Goal: Information Seeking & Learning: Check status

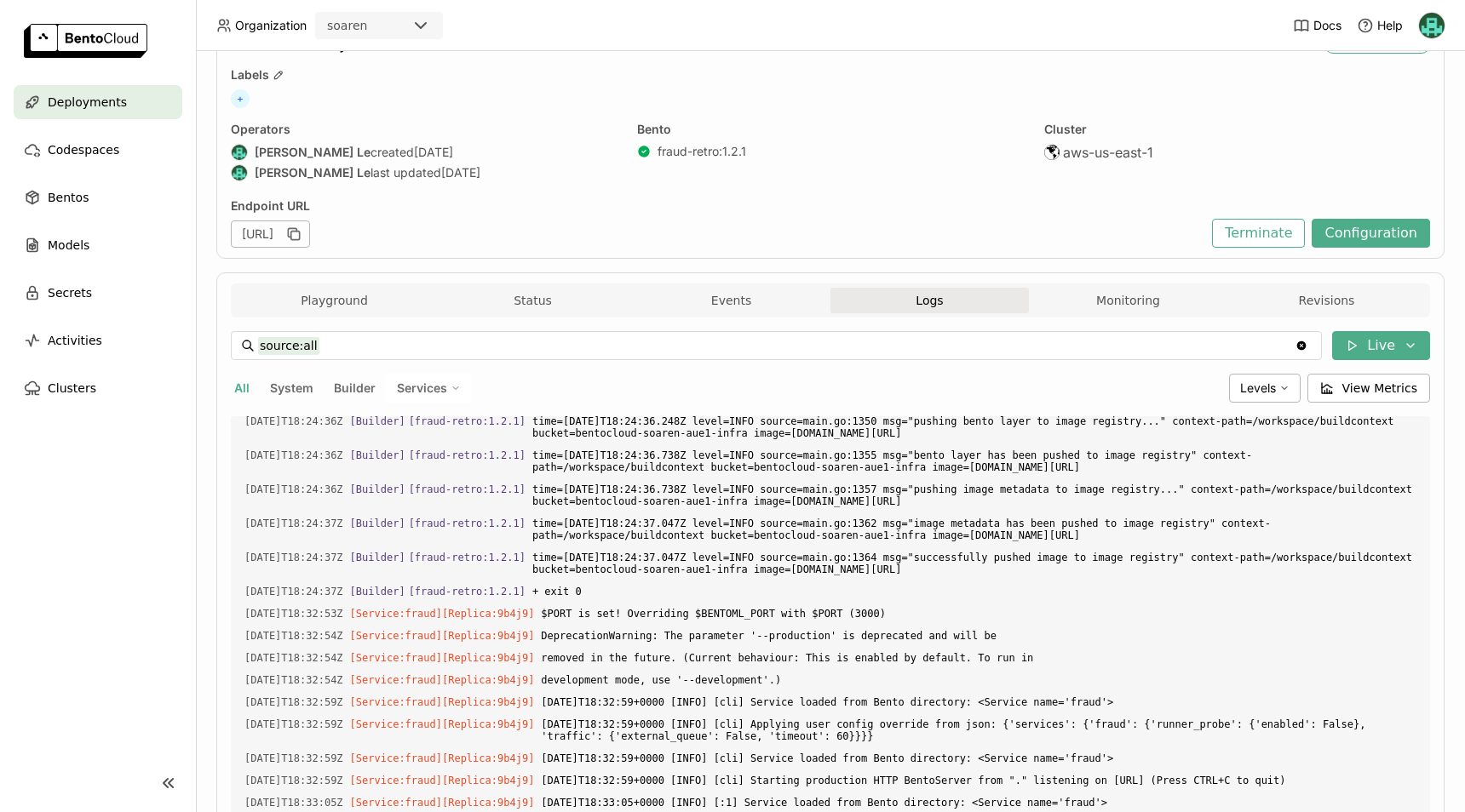
scroll to position [271, 0]
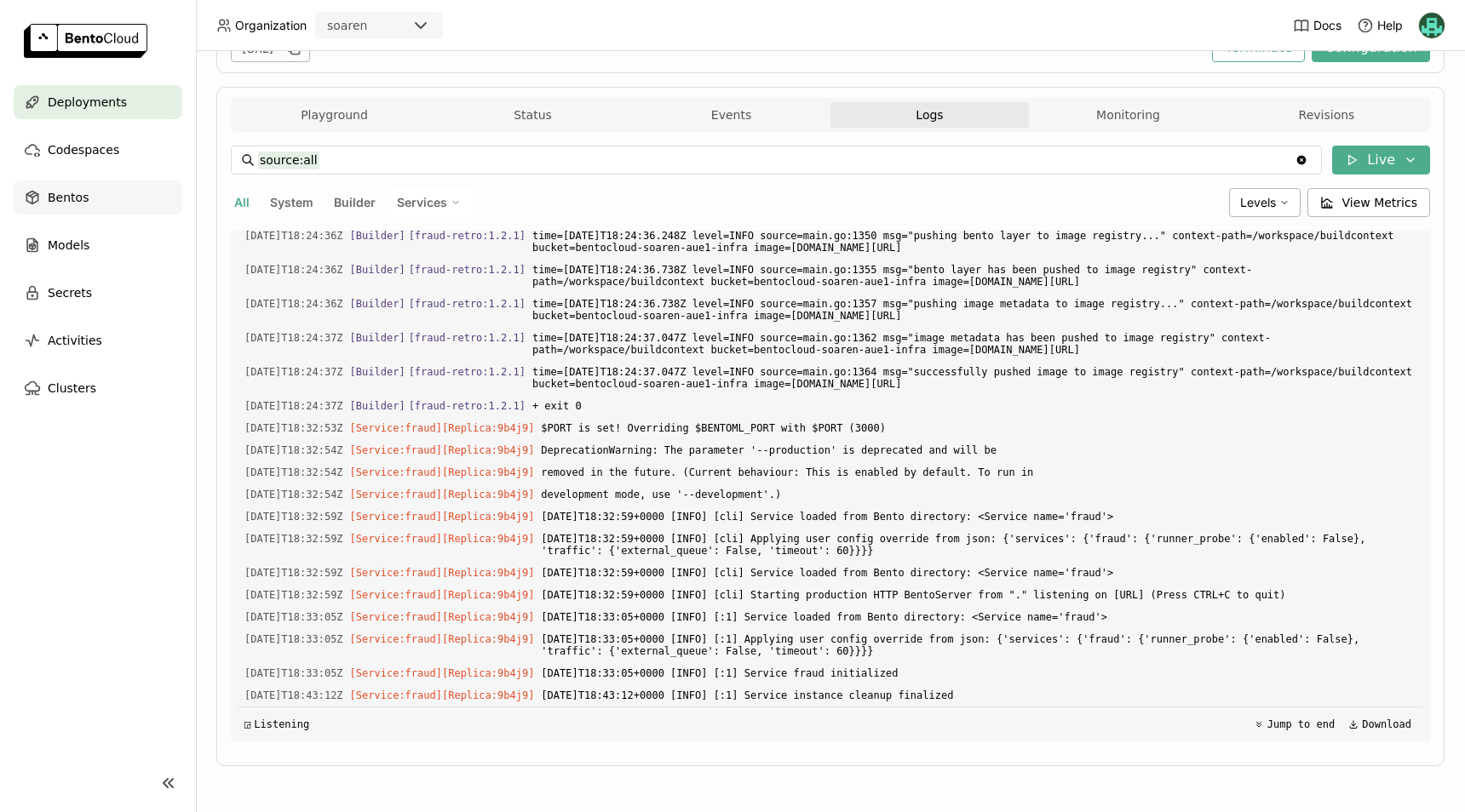
click at [74, 193] on span "Bentos" at bounding box center [68, 197] width 41 height 21
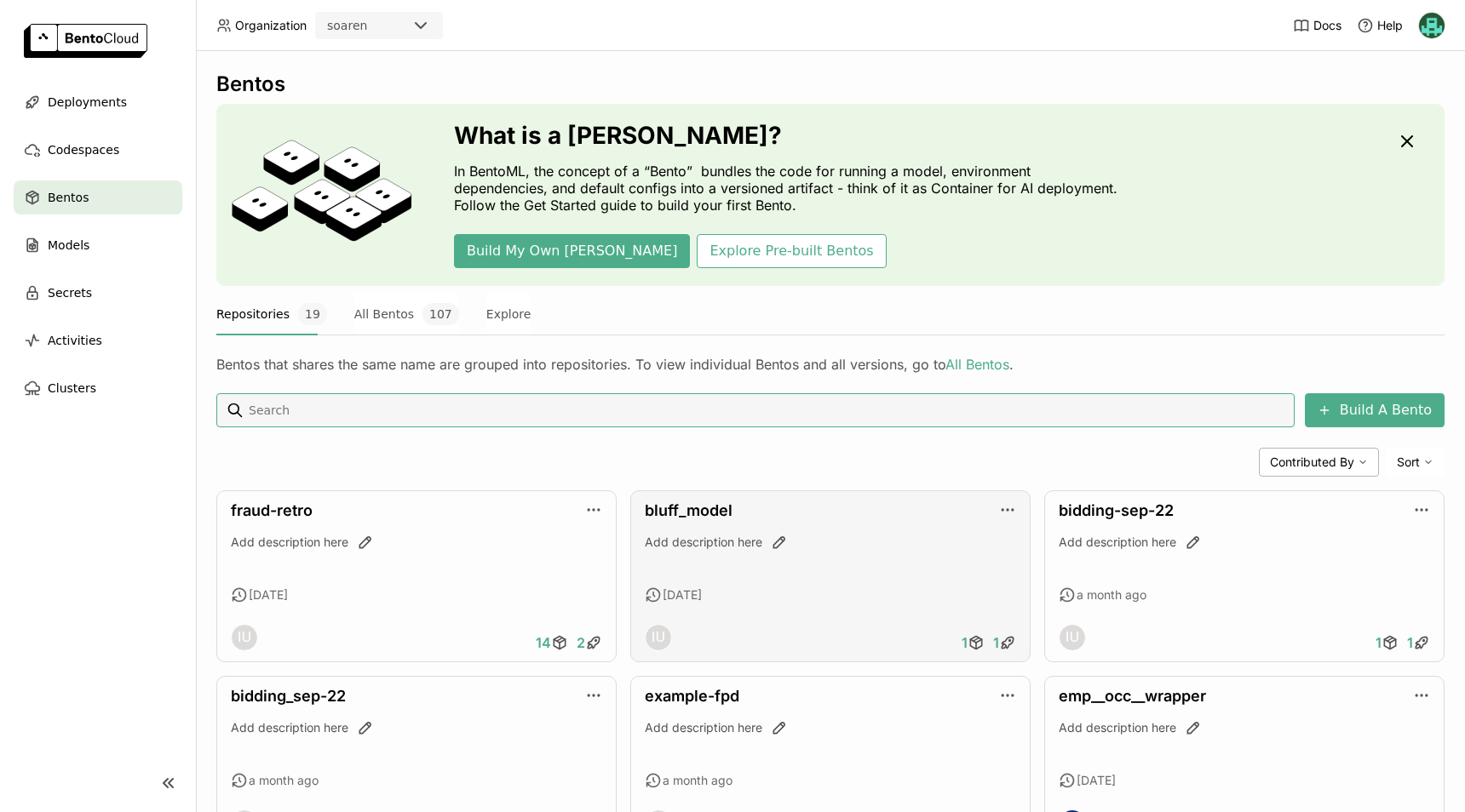
scroll to position [85, 0]
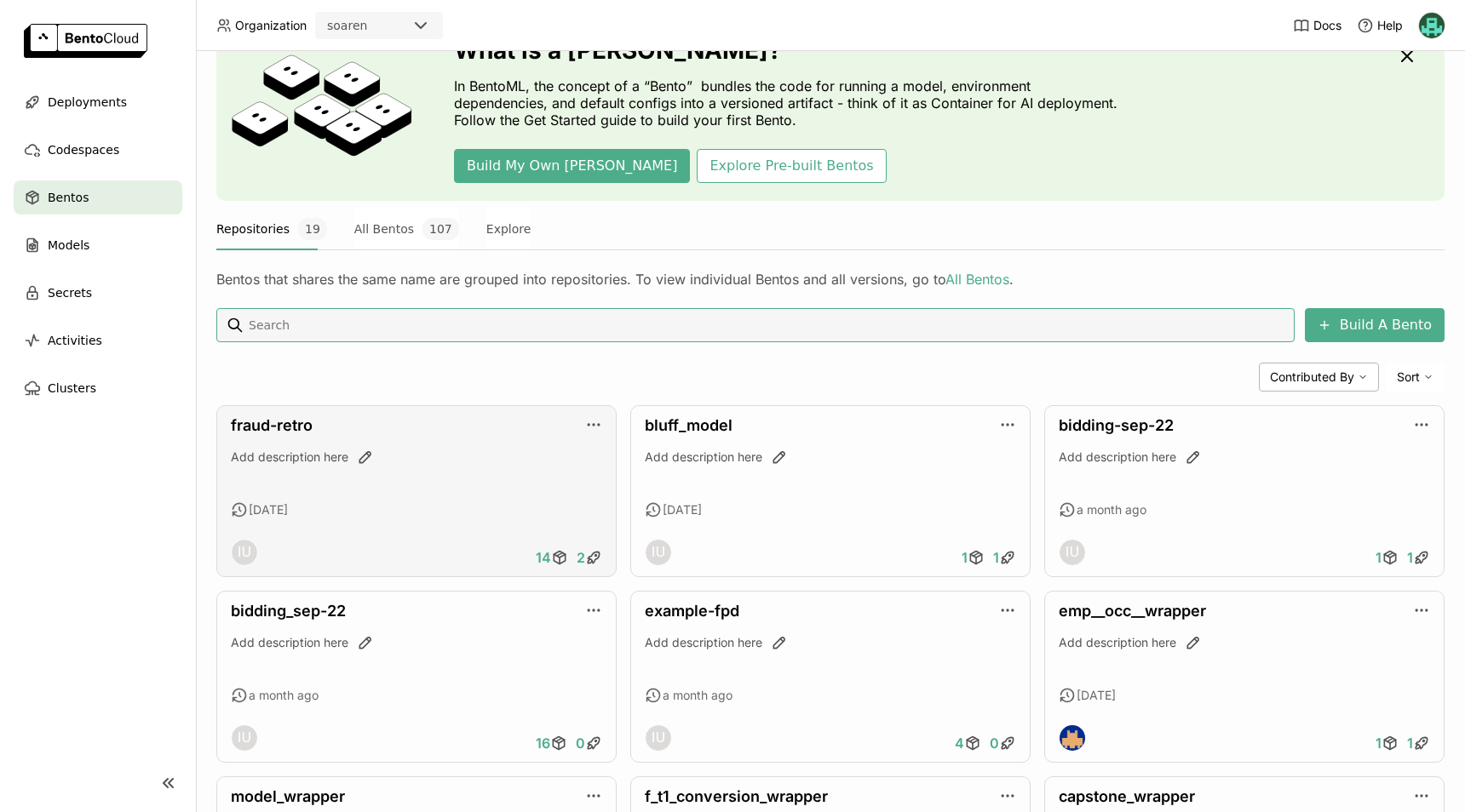
click at [269, 413] on div "fraud-retro Add description here 3 days ago IU 14 2" at bounding box center [416, 491] width 400 height 172
click at [272, 427] on link "fraud-retro" at bounding box center [271, 425] width 81 height 18
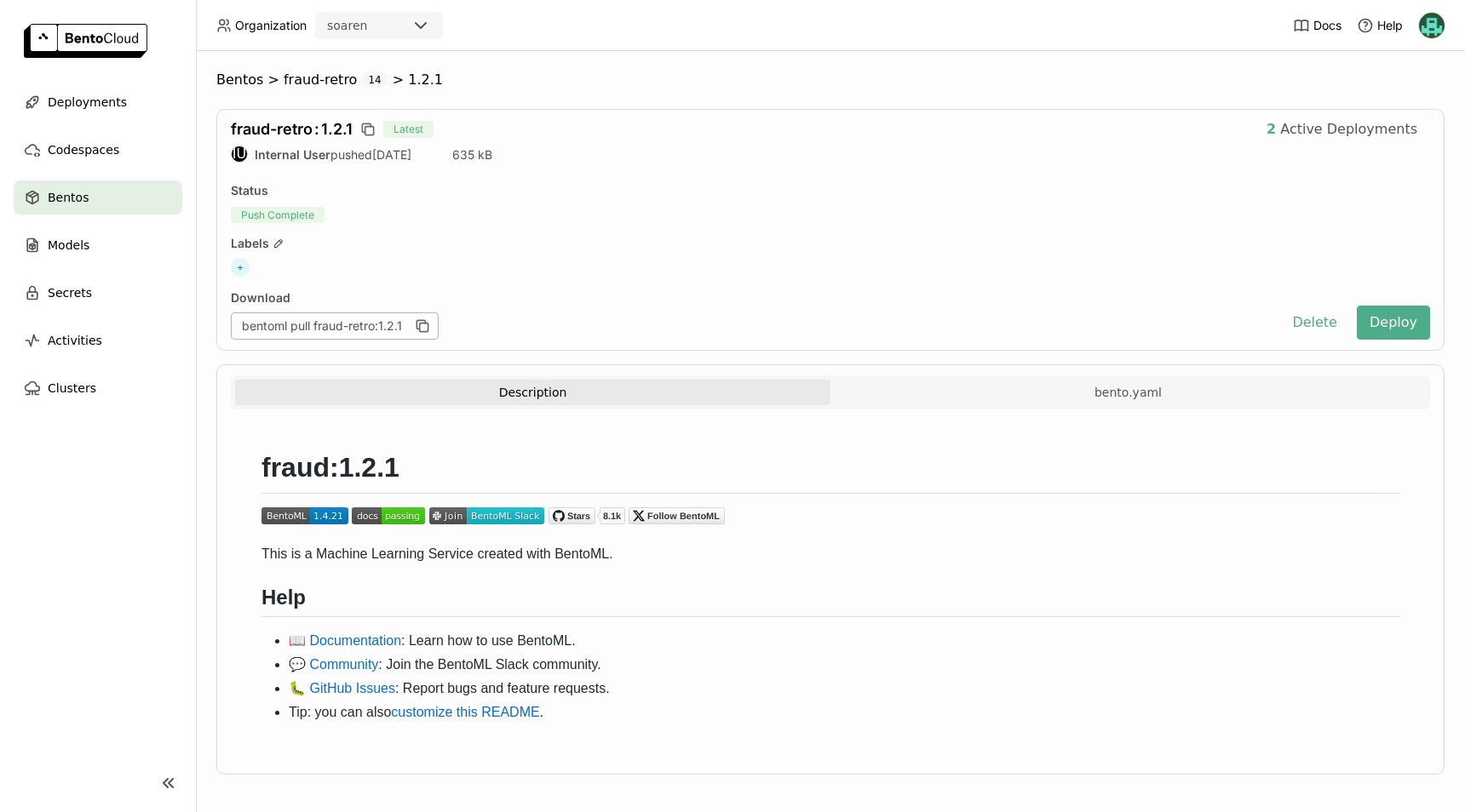
click at [677, 228] on div "fraud-retro : 1.2.1 Latest 2 Active Deployments IU Internal User pushed 3 days …" at bounding box center [830, 230] width 1228 height 242
click at [114, 98] on span "Deployments" at bounding box center [87, 102] width 79 height 21
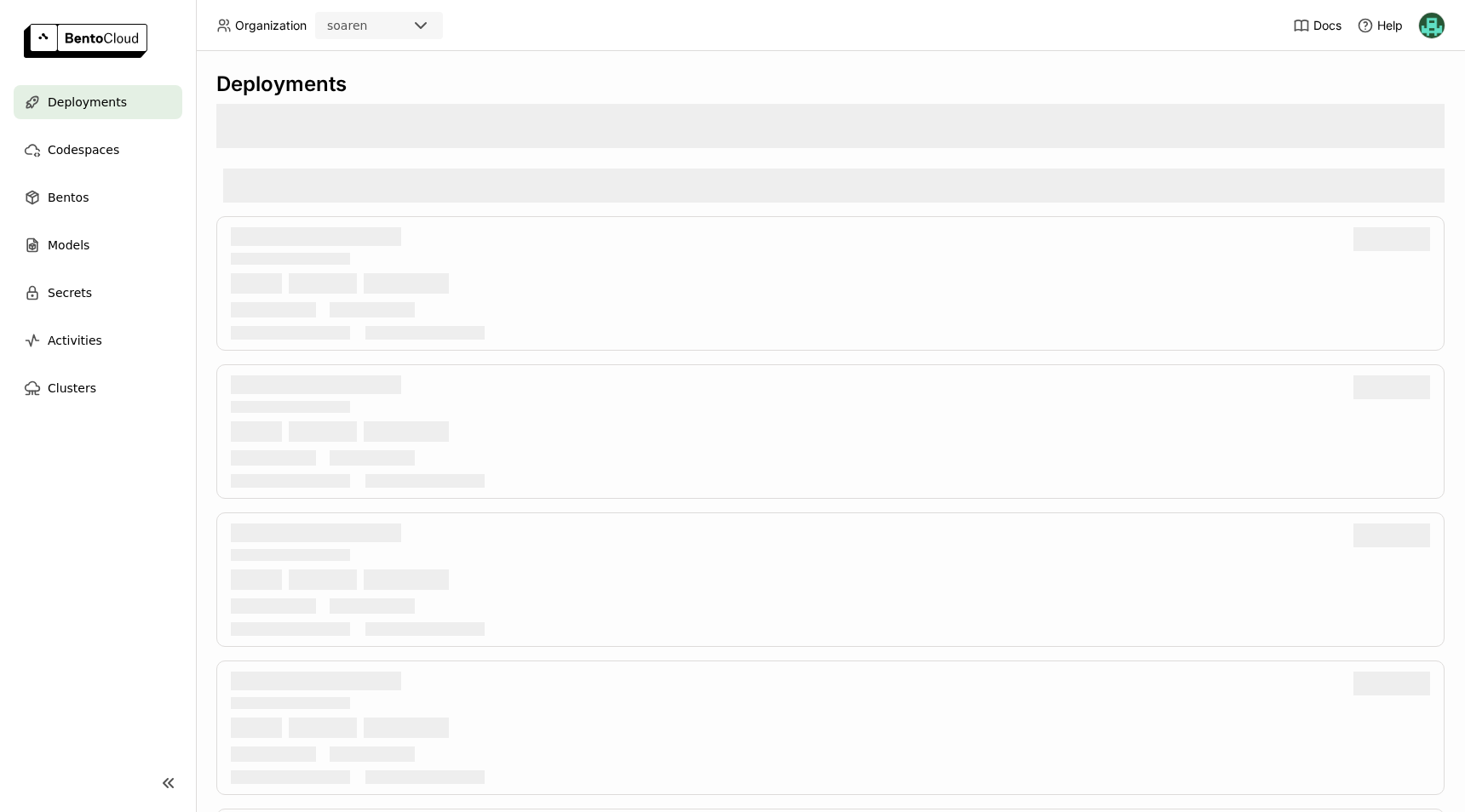
click at [128, 101] on div "Deployments" at bounding box center [98, 102] width 168 height 34
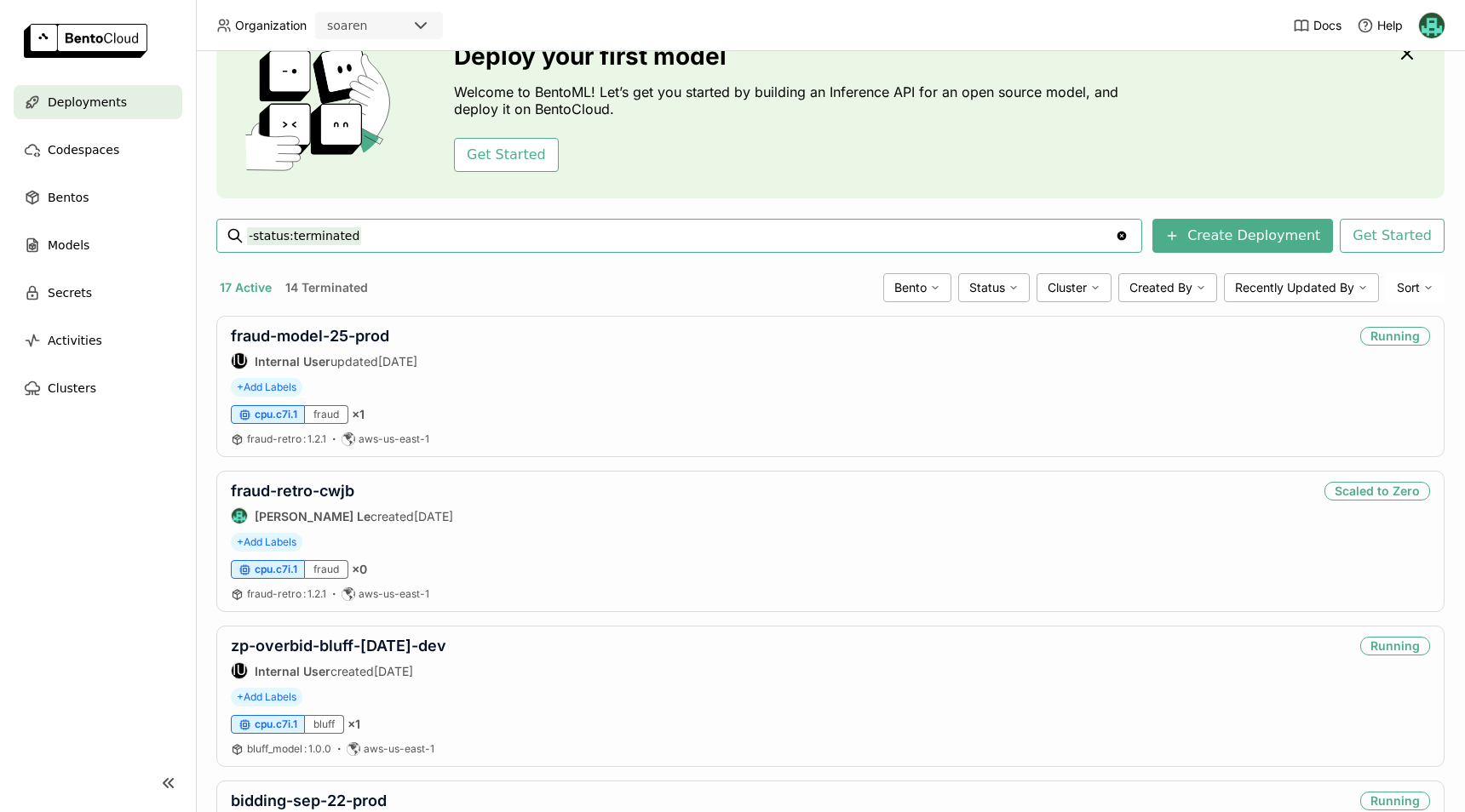
scroll to position [170, 0]
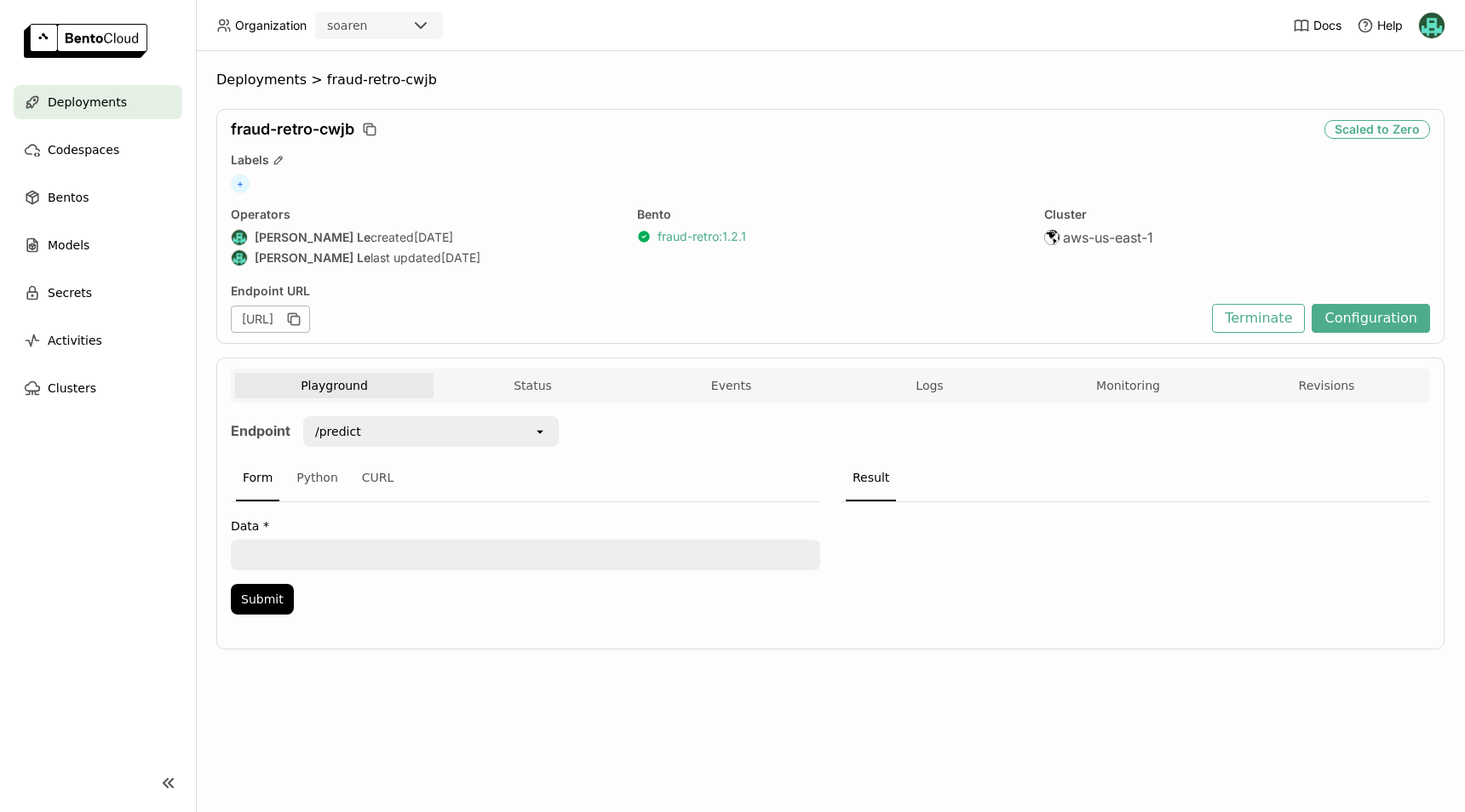
click at [700, 235] on link "fraud-retro : 1.2.1" at bounding box center [701, 236] width 89 height 15
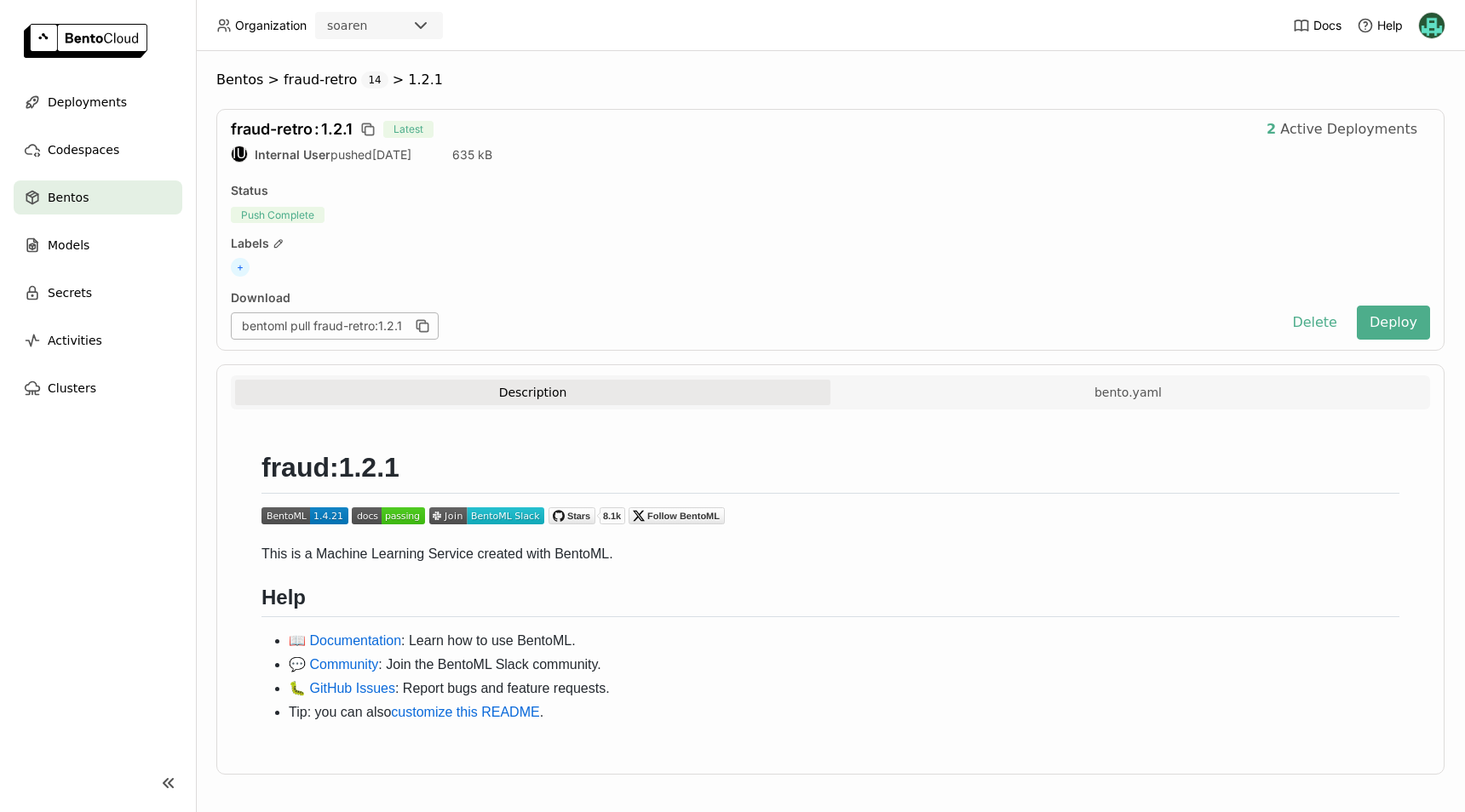
click at [692, 264] on div "+" at bounding box center [830, 267] width 1199 height 19
click at [66, 114] on div "Deployments" at bounding box center [98, 102] width 168 height 34
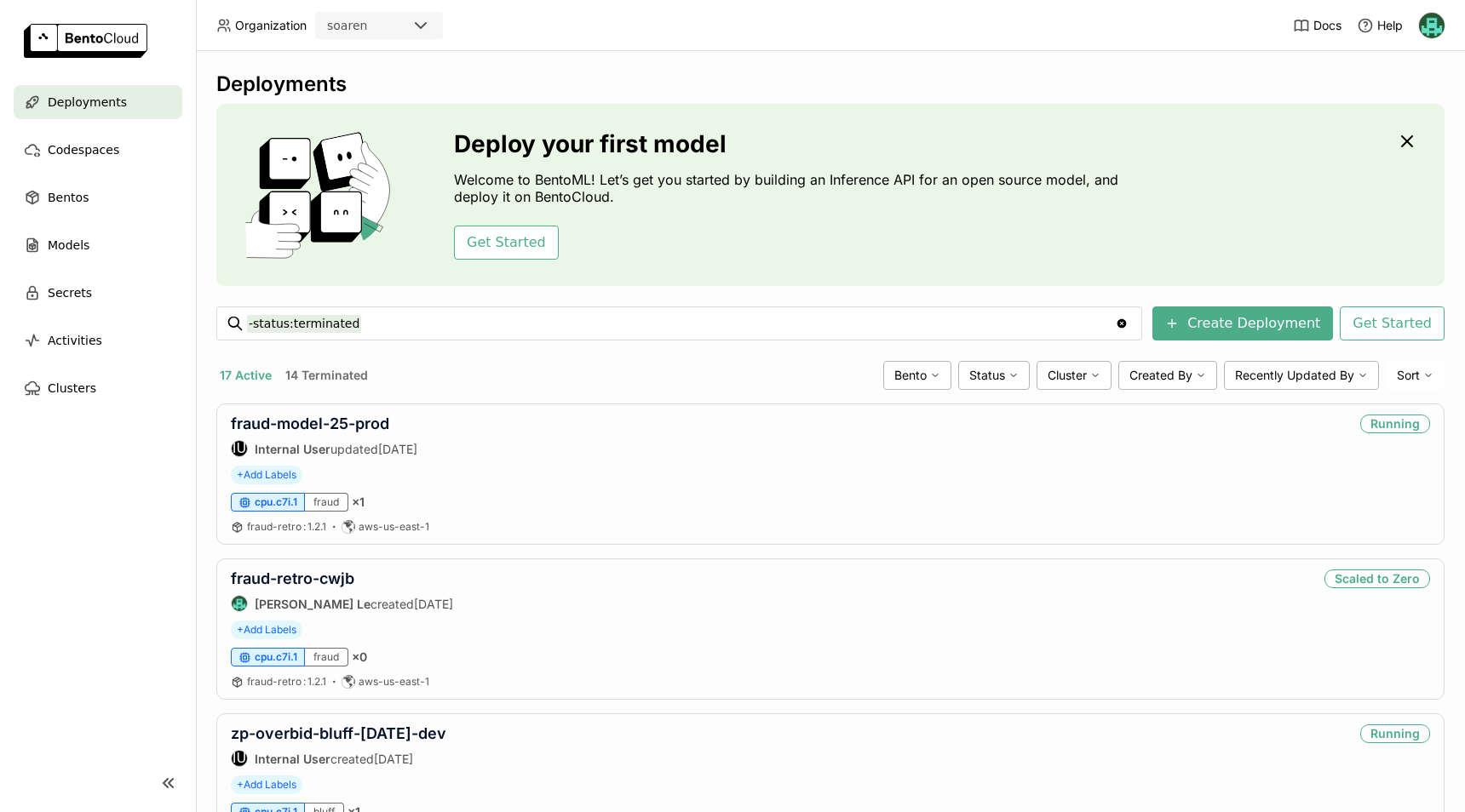
click at [1446, 434] on div "Deployments Deploy your first model Welcome to BentoML! Let’s get you started b…" at bounding box center [831, 432] width 1270 height 762
click at [283, 423] on link "fraud-model-25-prod" at bounding box center [309, 423] width 158 height 18
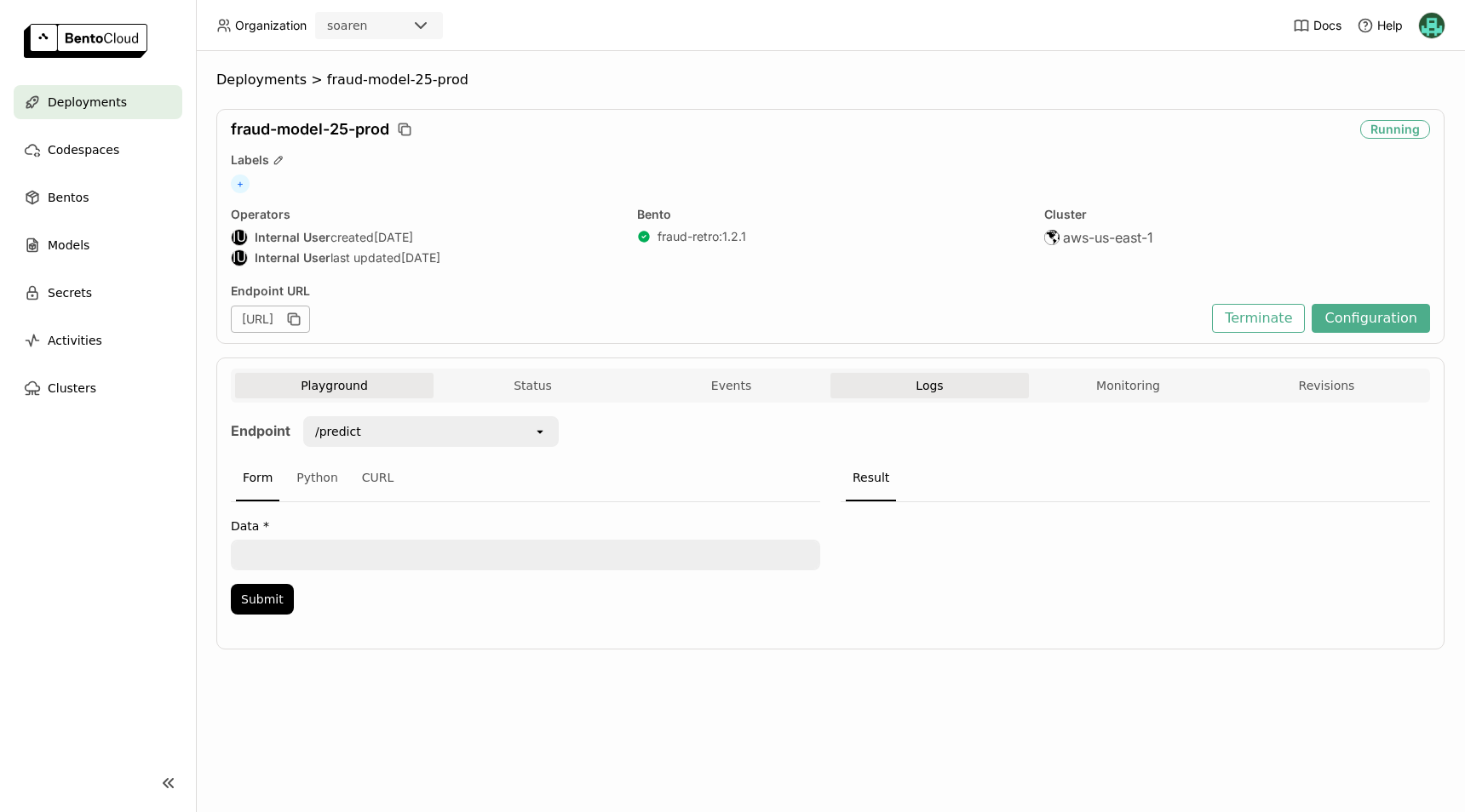
click at [913, 388] on button "Logs" at bounding box center [929, 385] width 198 height 25
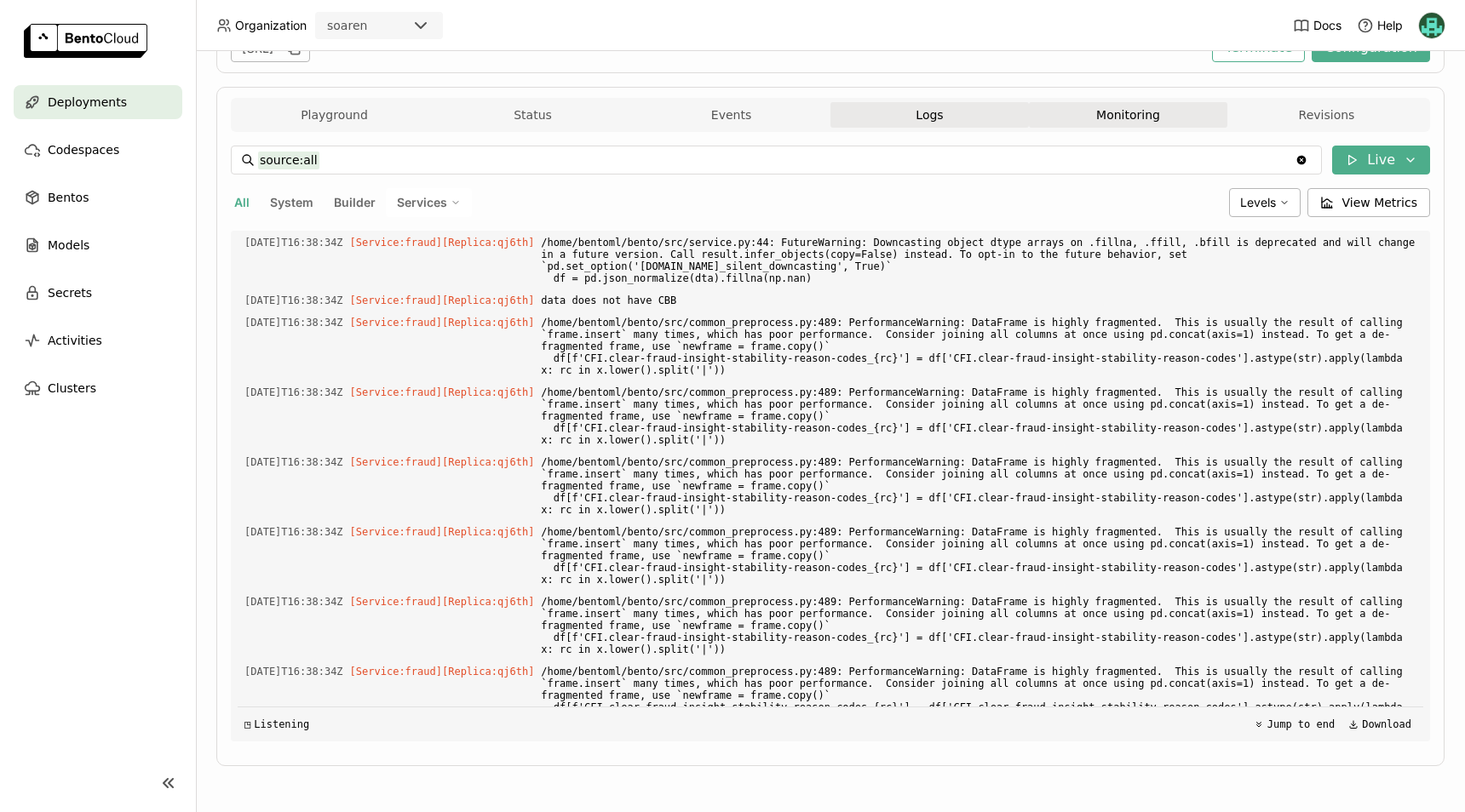
scroll to position [2640, 0]
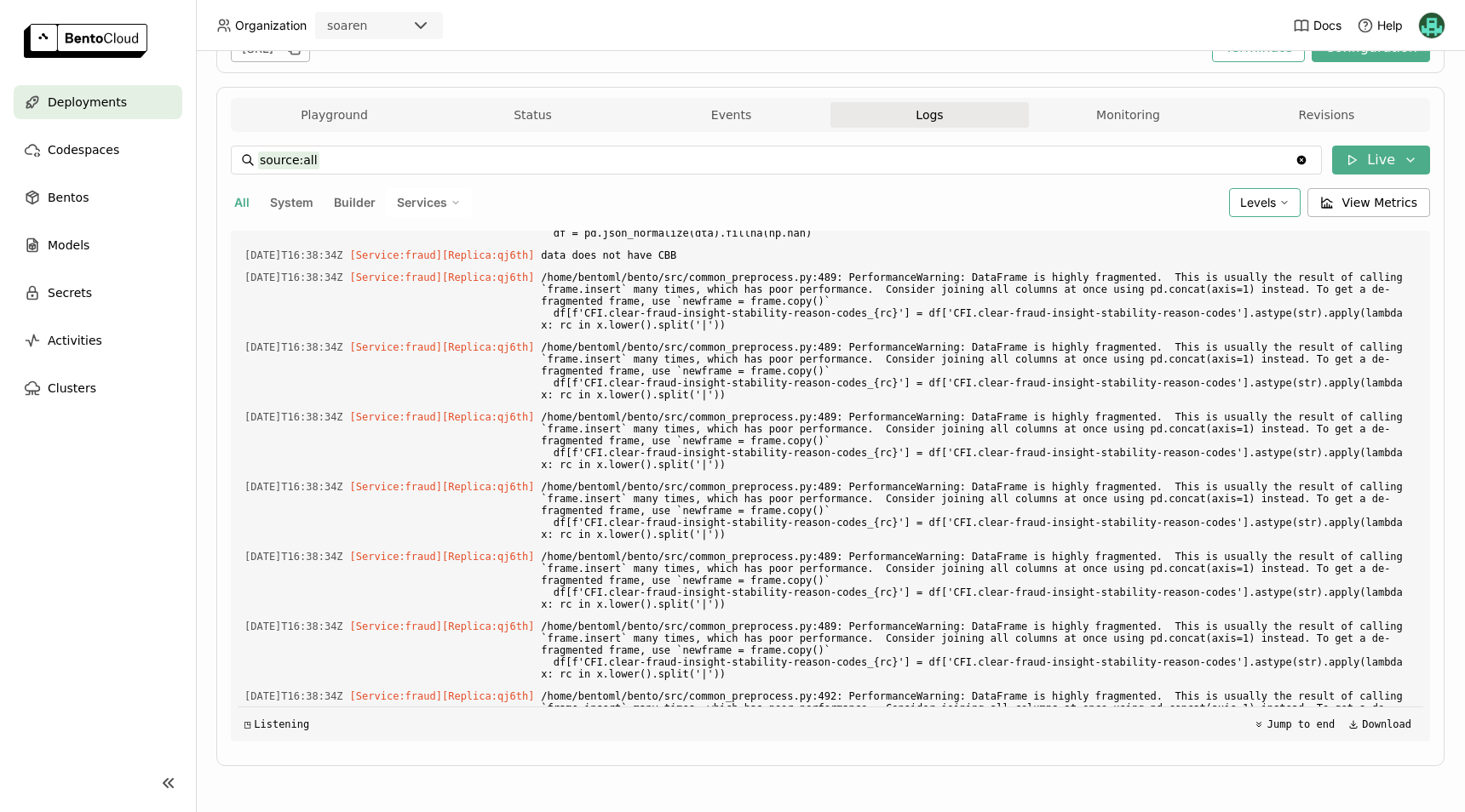
click at [1285, 201] on div "Levels" at bounding box center [1265, 202] width 72 height 29
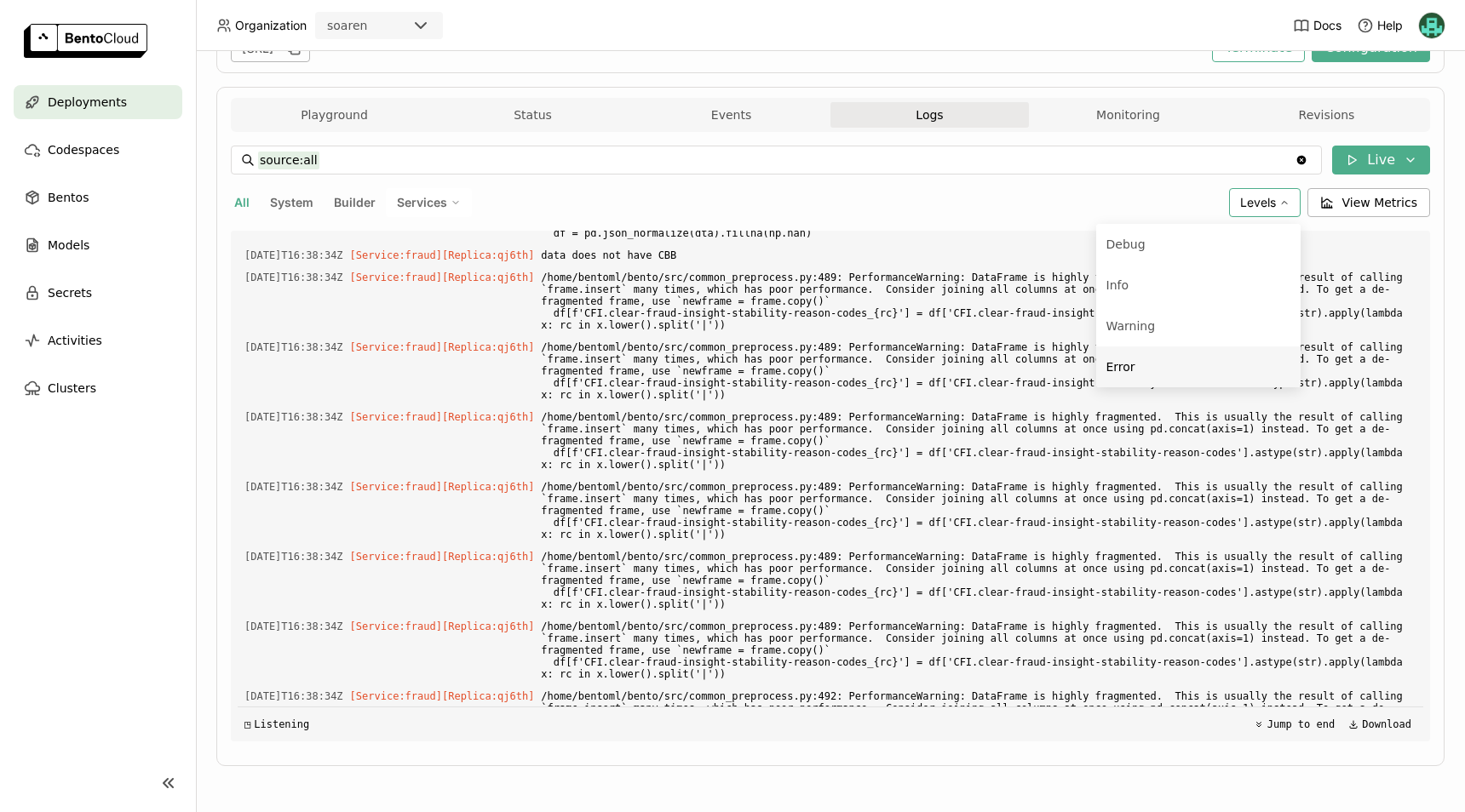
click at [1154, 371] on div "Error" at bounding box center [1199, 367] width 184 height 21
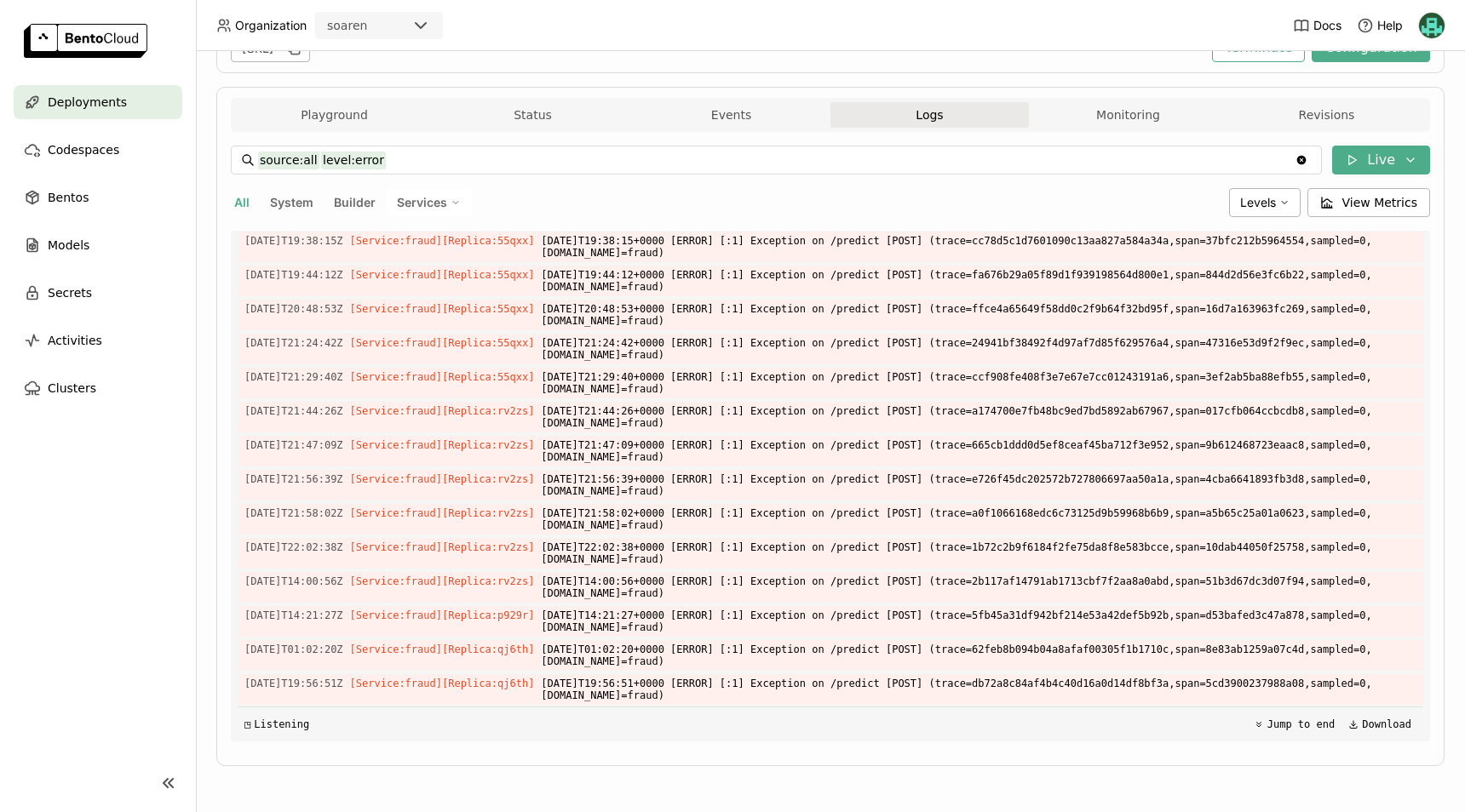
scroll to position [2044, 0]
click at [1070, 735] on div "◳ Listening Jump to end Download" at bounding box center [830, 723] width 1185 height 35
click at [245, 614] on span "[DATE]T01:02:20Z" at bounding box center [294, 616] width 99 height 19
drag, startPoint x: 249, startPoint y: 615, endPoint x: 280, endPoint y: 616, distance: 31.0
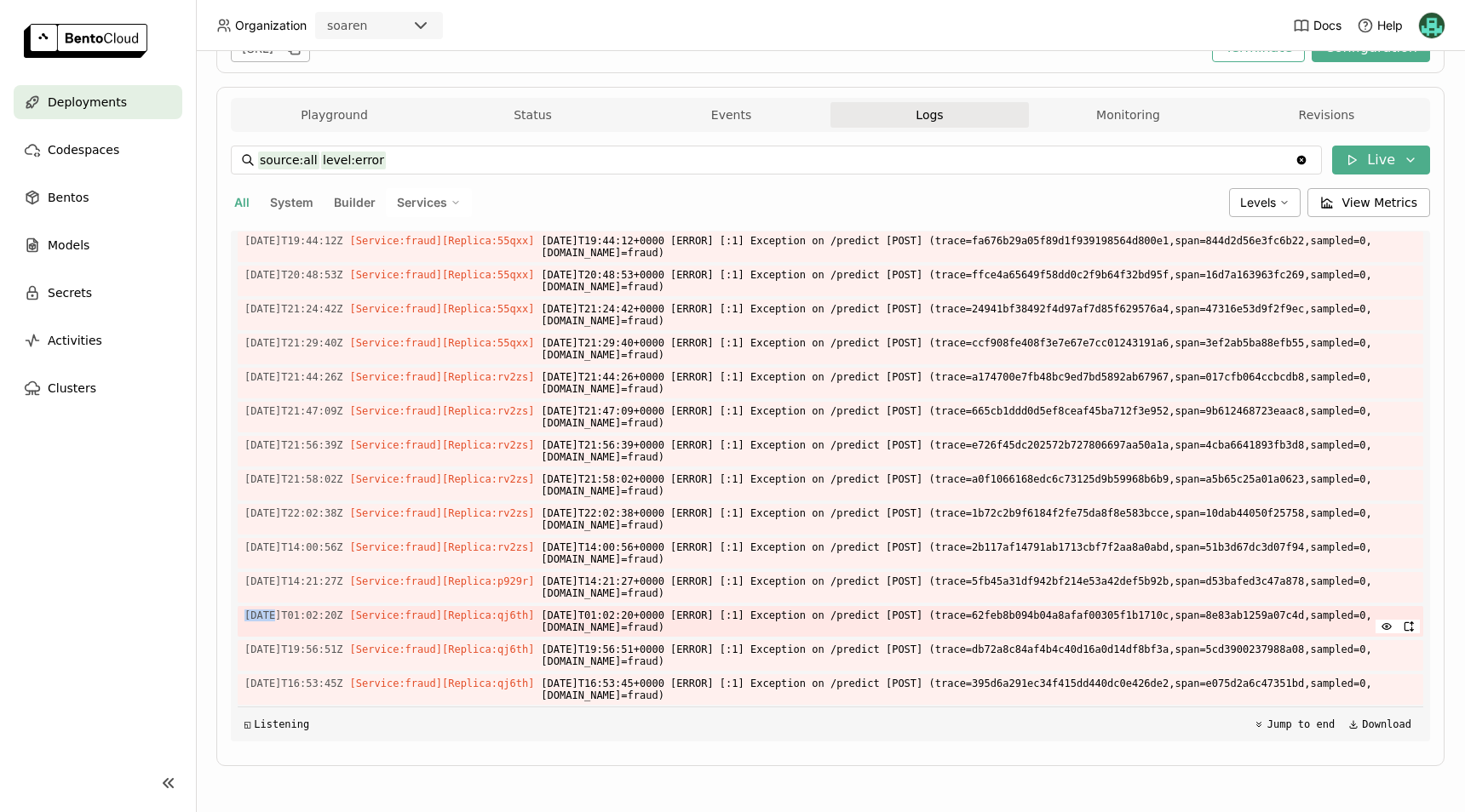
click at [275, 616] on span "[DATE]T01:02:20Z" at bounding box center [294, 616] width 99 height 19
drag, startPoint x: 280, startPoint y: 616, endPoint x: 305, endPoint y: 616, distance: 25.0
click at [305, 616] on span "[DATE]T01:02:20Z" at bounding box center [294, 616] width 99 height 19
drag, startPoint x: 305, startPoint y: 616, endPoint x: 309, endPoint y: 624, distance: 8.9
click at [309, 624] on span "[DATE]T01:02:20Z" at bounding box center [294, 616] width 99 height 19
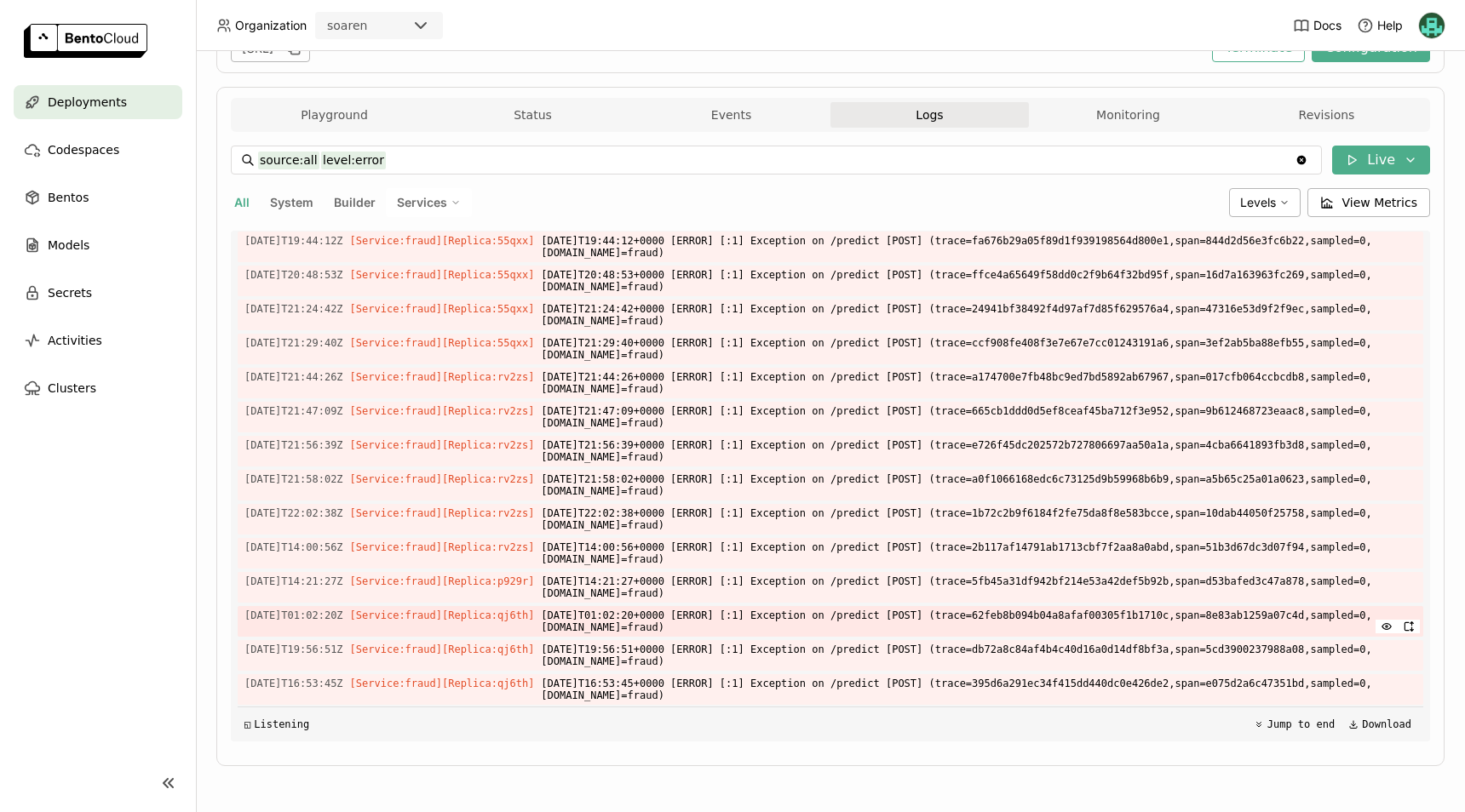
click at [287, 617] on span "[DATE]T01:02:20Z" at bounding box center [294, 616] width 99 height 19
click at [318, 616] on span "[DATE]T01:02:20Z" at bounding box center [294, 616] width 99 height 19
click at [297, 619] on span "[DATE]T01:02:20Z" at bounding box center [294, 616] width 99 height 19
click at [291, 619] on span "[DATE]T01:02:20Z" at bounding box center [294, 616] width 99 height 19
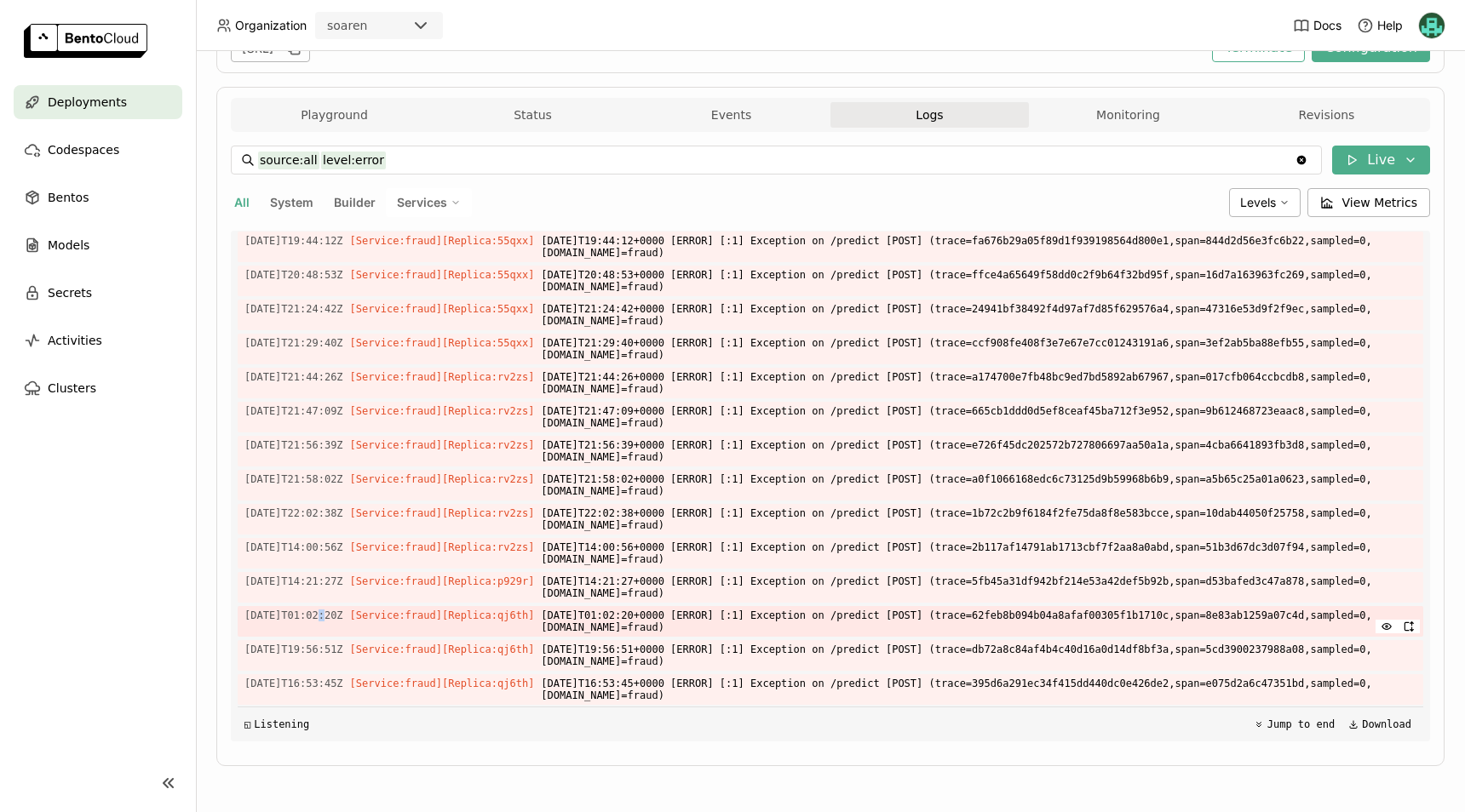
drag, startPoint x: 314, startPoint y: 619, endPoint x: 325, endPoint y: 620, distance: 11.0
click at [316, 619] on span "[DATE]T01:02:20Z" at bounding box center [294, 616] width 99 height 19
click at [326, 620] on span "[DATE]T01:02:20Z" at bounding box center [294, 616] width 99 height 19
click at [302, 620] on span "[DATE]T01:02:20Z" at bounding box center [294, 616] width 99 height 19
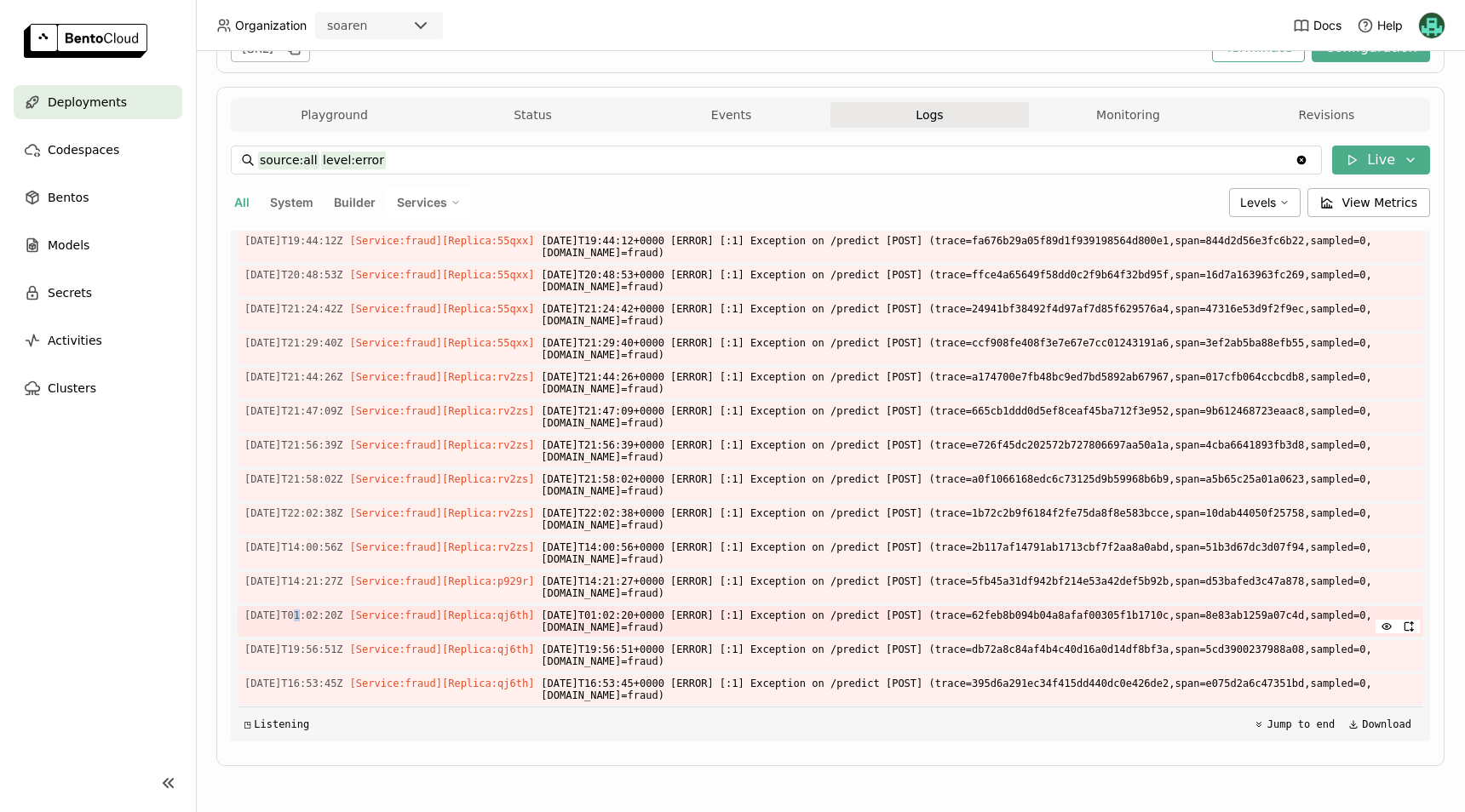
click at [291, 619] on span "[DATE]T01:02:20Z" at bounding box center [294, 616] width 99 height 19
click at [292, 619] on span "[DATE]T01:02:20Z" at bounding box center [294, 616] width 99 height 19
click at [292, 618] on span "[DATE]T01:02:20Z" at bounding box center [294, 616] width 99 height 19
click at [289, 616] on span "[DATE]T01:02:20Z" at bounding box center [294, 616] width 99 height 19
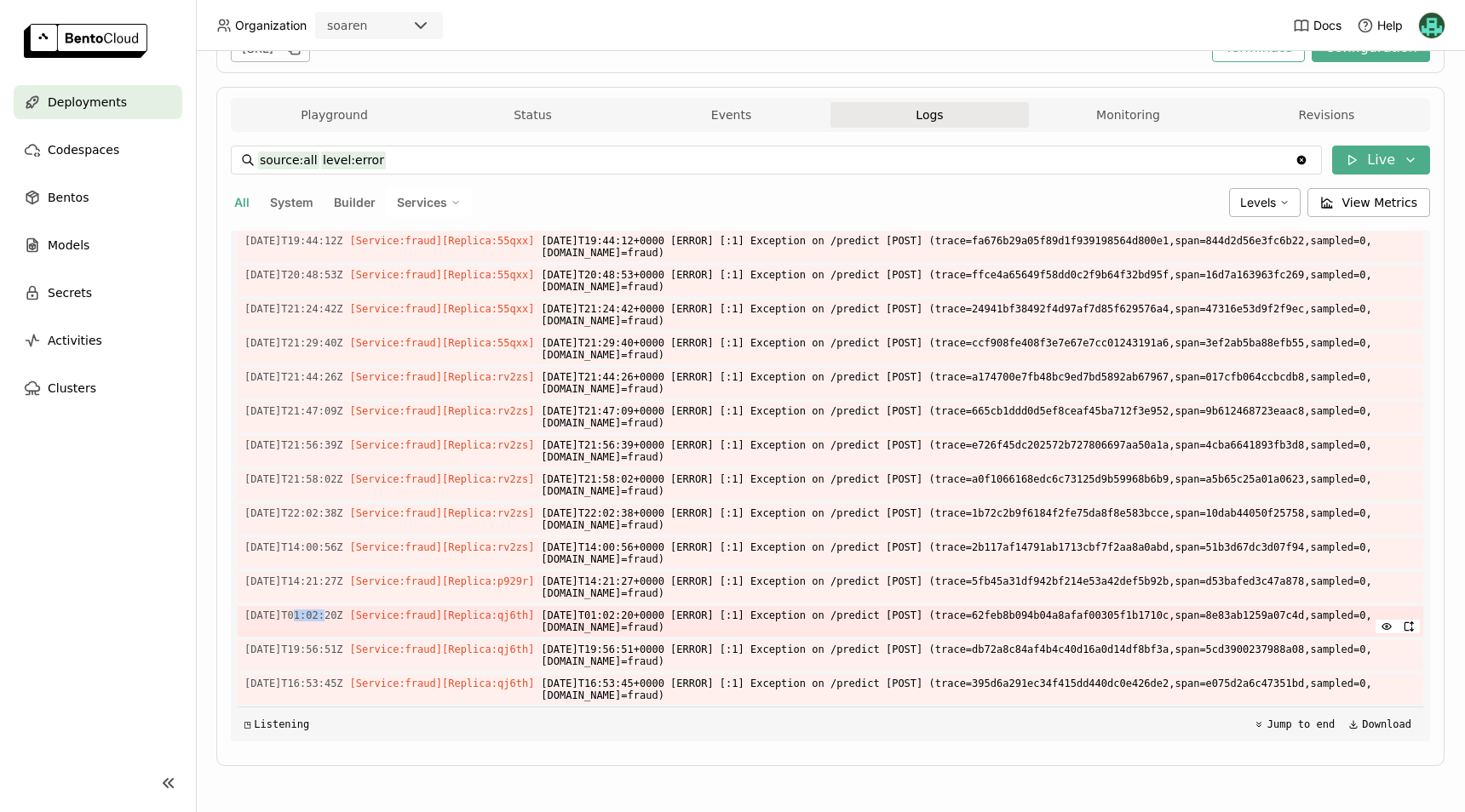
click at [294, 616] on span "[DATE]T01:02:20Z" at bounding box center [294, 616] width 99 height 19
drag, startPoint x: 294, startPoint y: 616, endPoint x: 350, endPoint y: 619, distance: 56.1
click at [343, 619] on span "[DATE]T01:02:20Z" at bounding box center [294, 616] width 99 height 19
copy span "21T01:02:20Z"
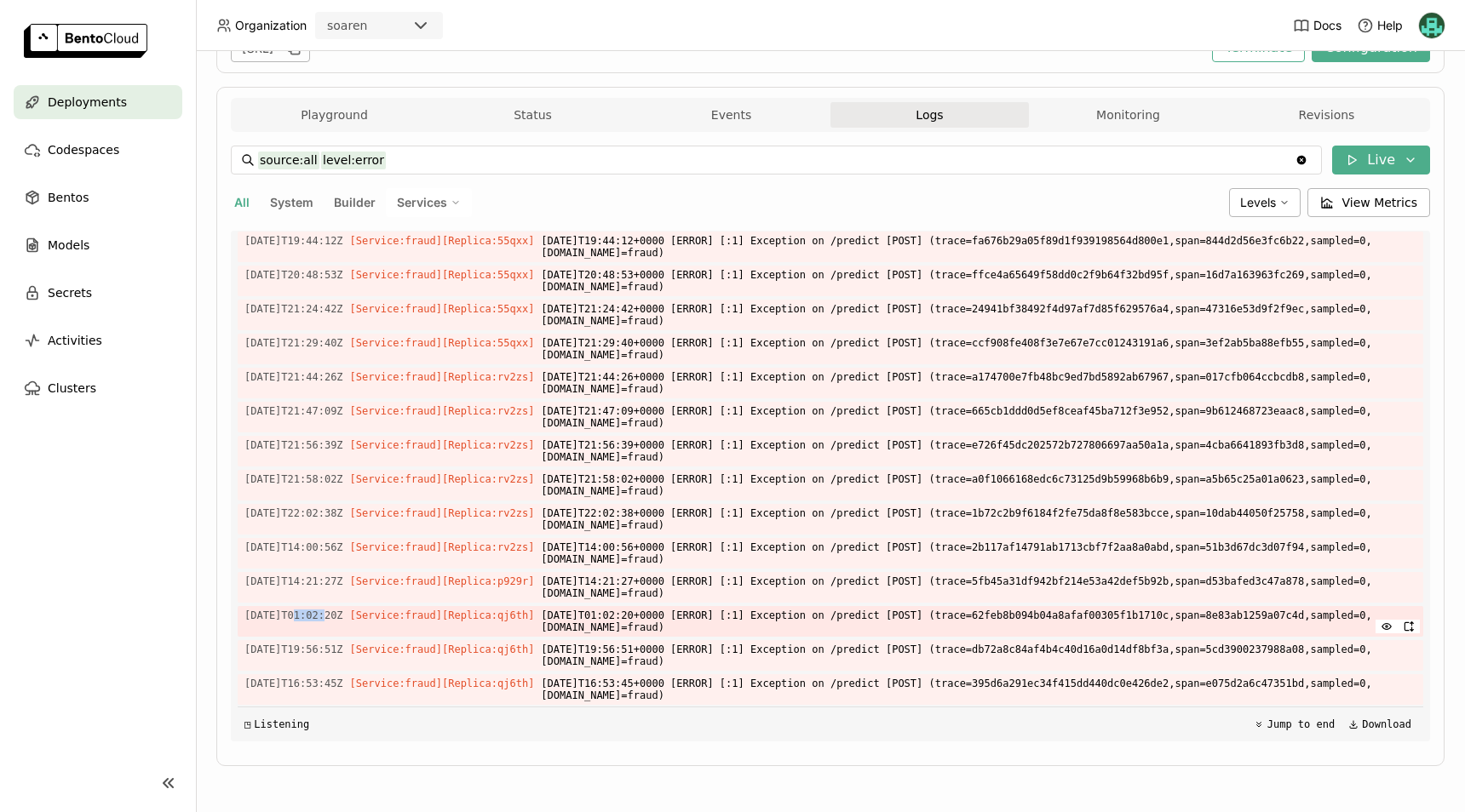
copy span "21T01:02:20Z"
click at [294, 652] on span "[DATE]T19:56:51Z" at bounding box center [294, 649] width 99 height 19
drag, startPoint x: 294, startPoint y: 652, endPoint x: 348, endPoint y: 648, distance: 54.1
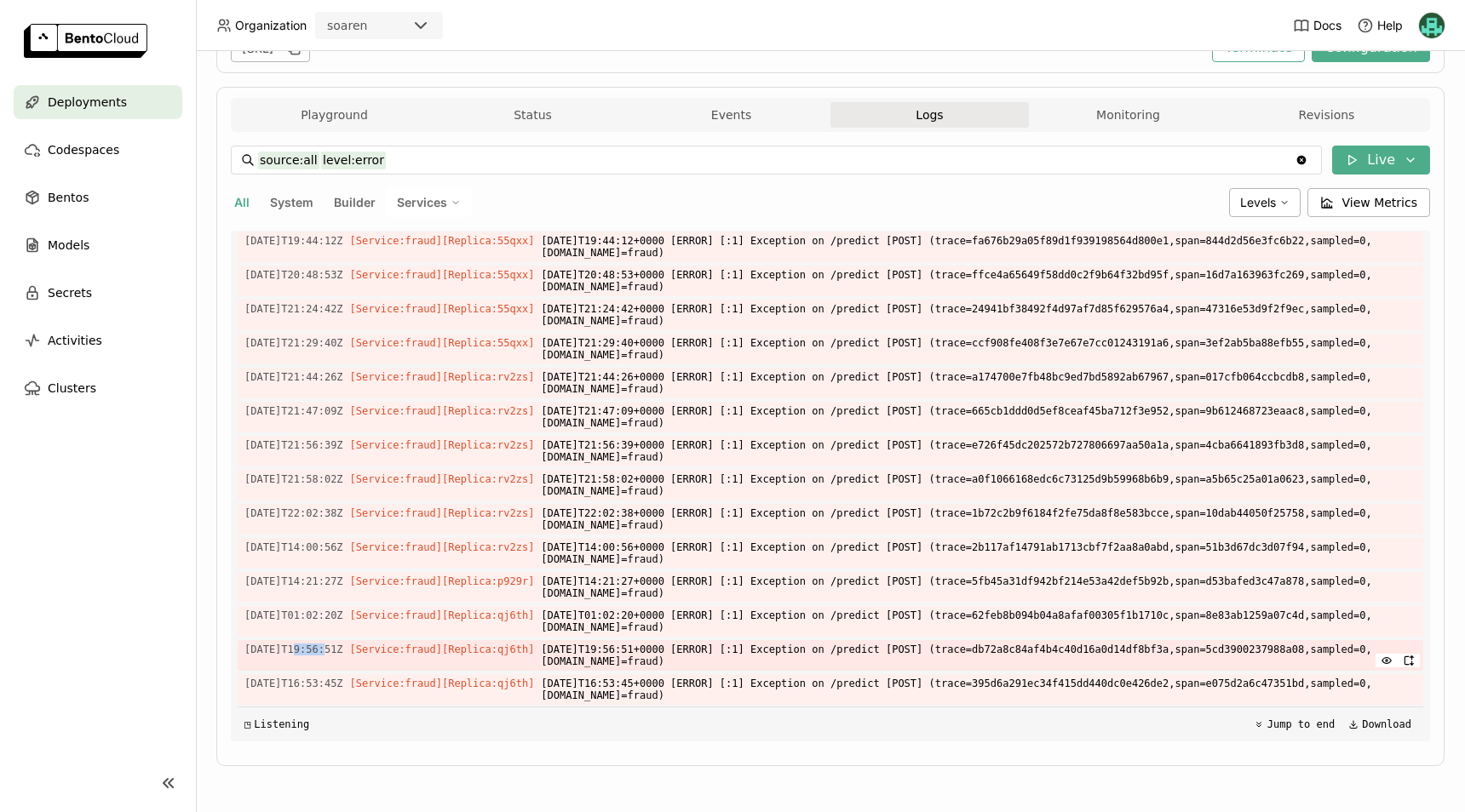
click at [343, 648] on span "[DATE]T19:56:51Z" at bounding box center [294, 649] width 99 height 19
copy span "21T19:56:51Z"
click at [302, 648] on span "[DATE]T19:56:51Z" at bounding box center [294, 649] width 99 height 19
drag, startPoint x: 302, startPoint y: 648, endPoint x: 331, endPoint y: 654, distance: 29.6
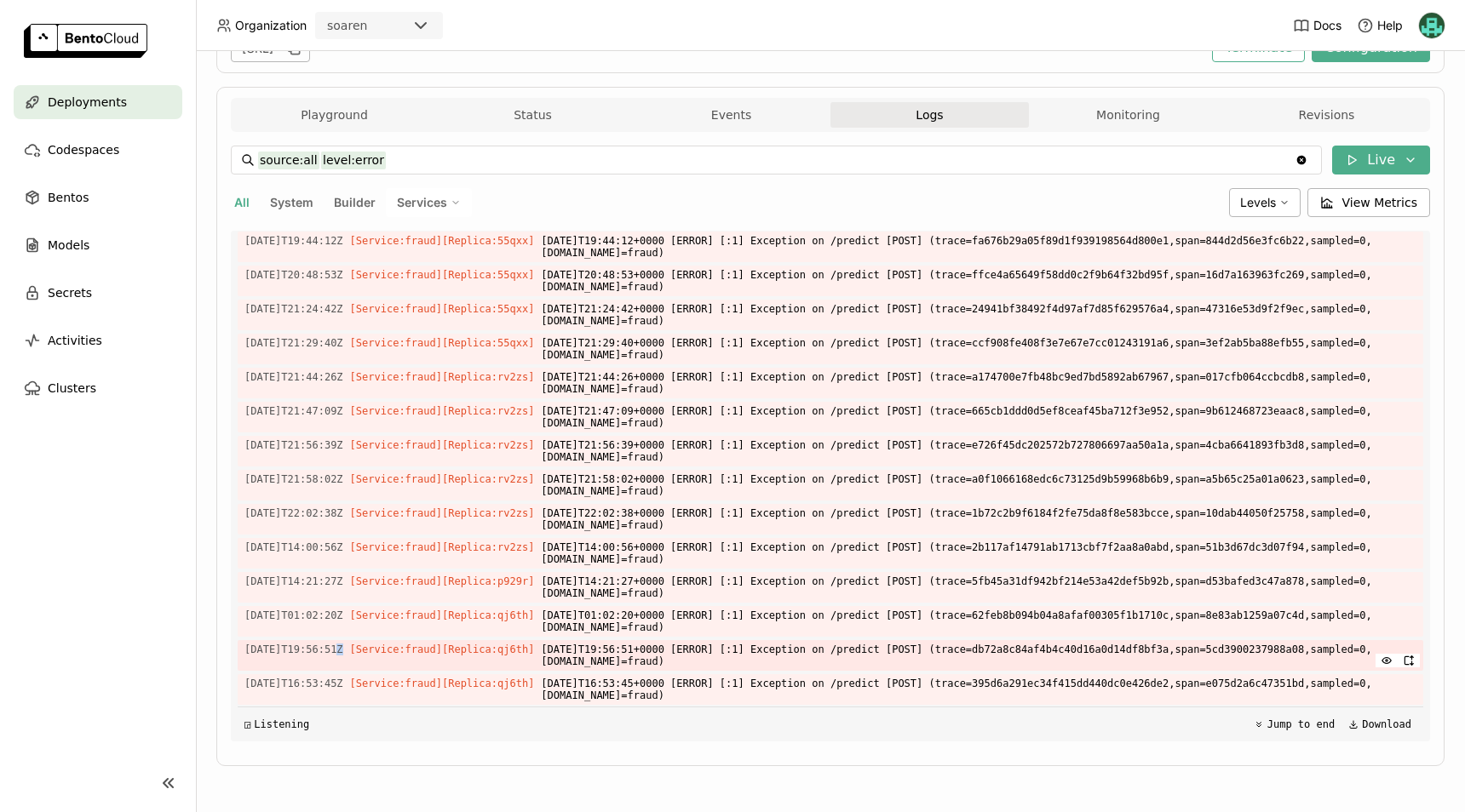
click at [331, 654] on span "[DATE]T19:56:51Z" at bounding box center [294, 649] width 99 height 19
click at [1281, 207] on icon at bounding box center [1285, 202] width 10 height 10
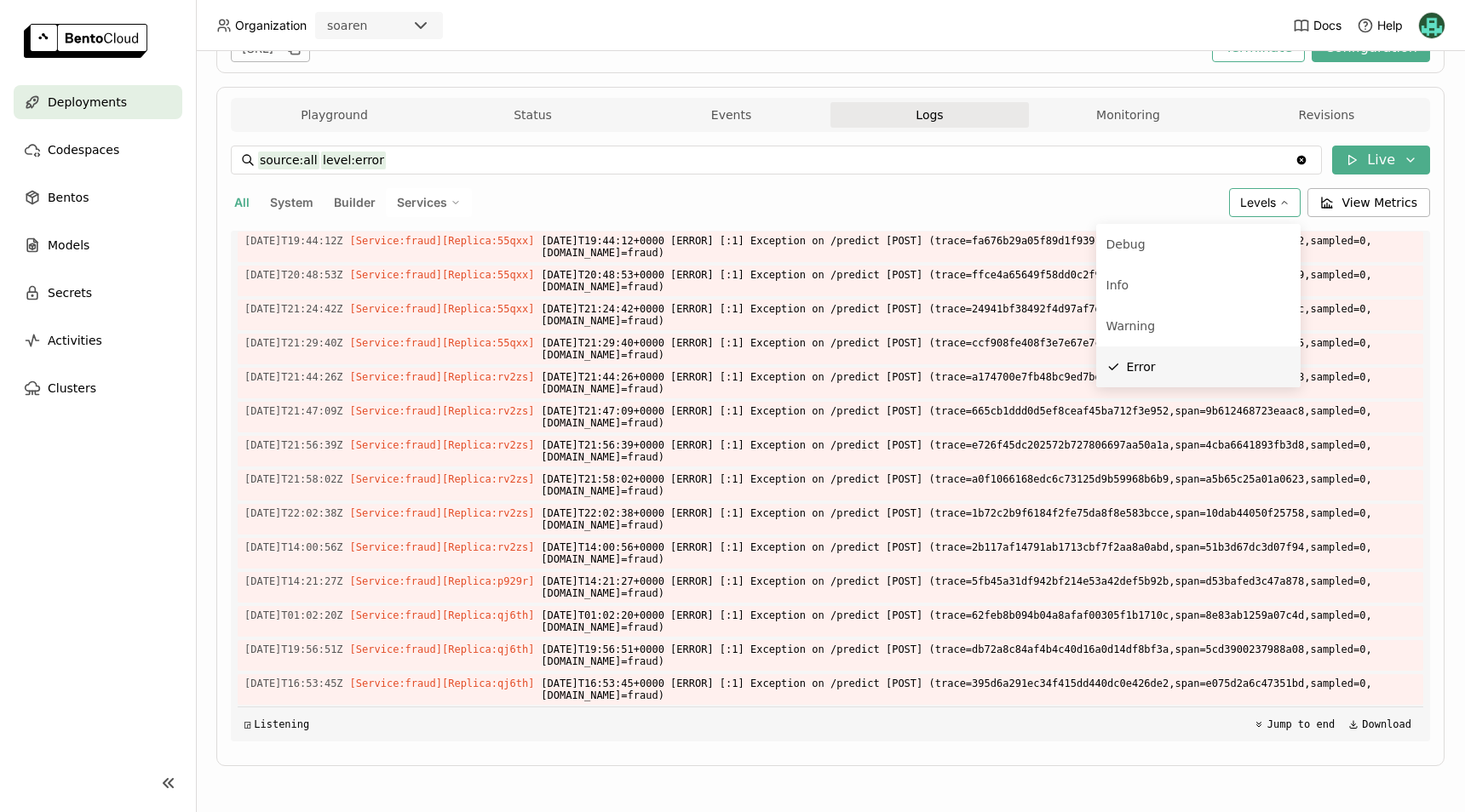
click at [1141, 368] on span "Error" at bounding box center [1142, 366] width 29 height 14
type input "source:all"
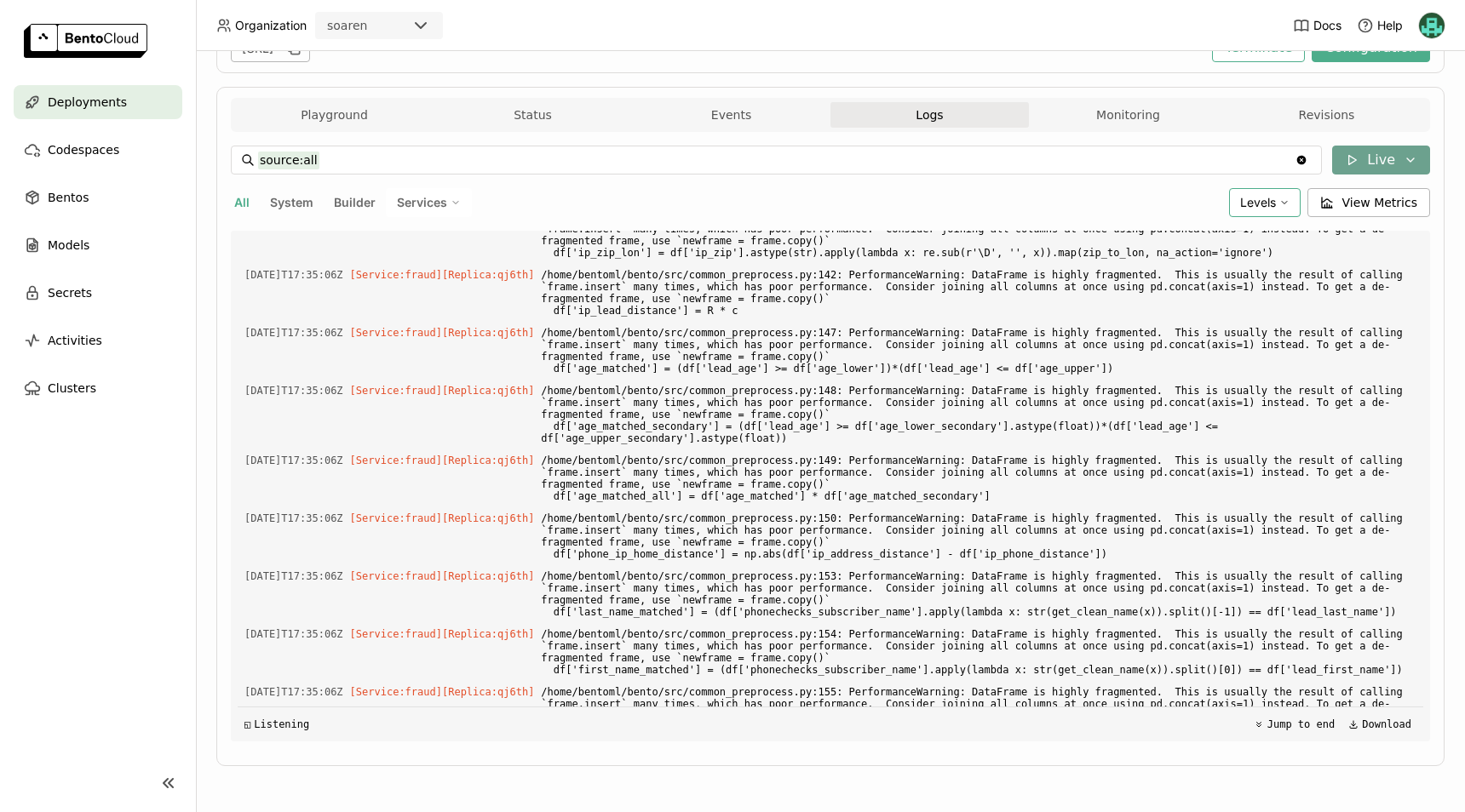
scroll to position [5467, 0]
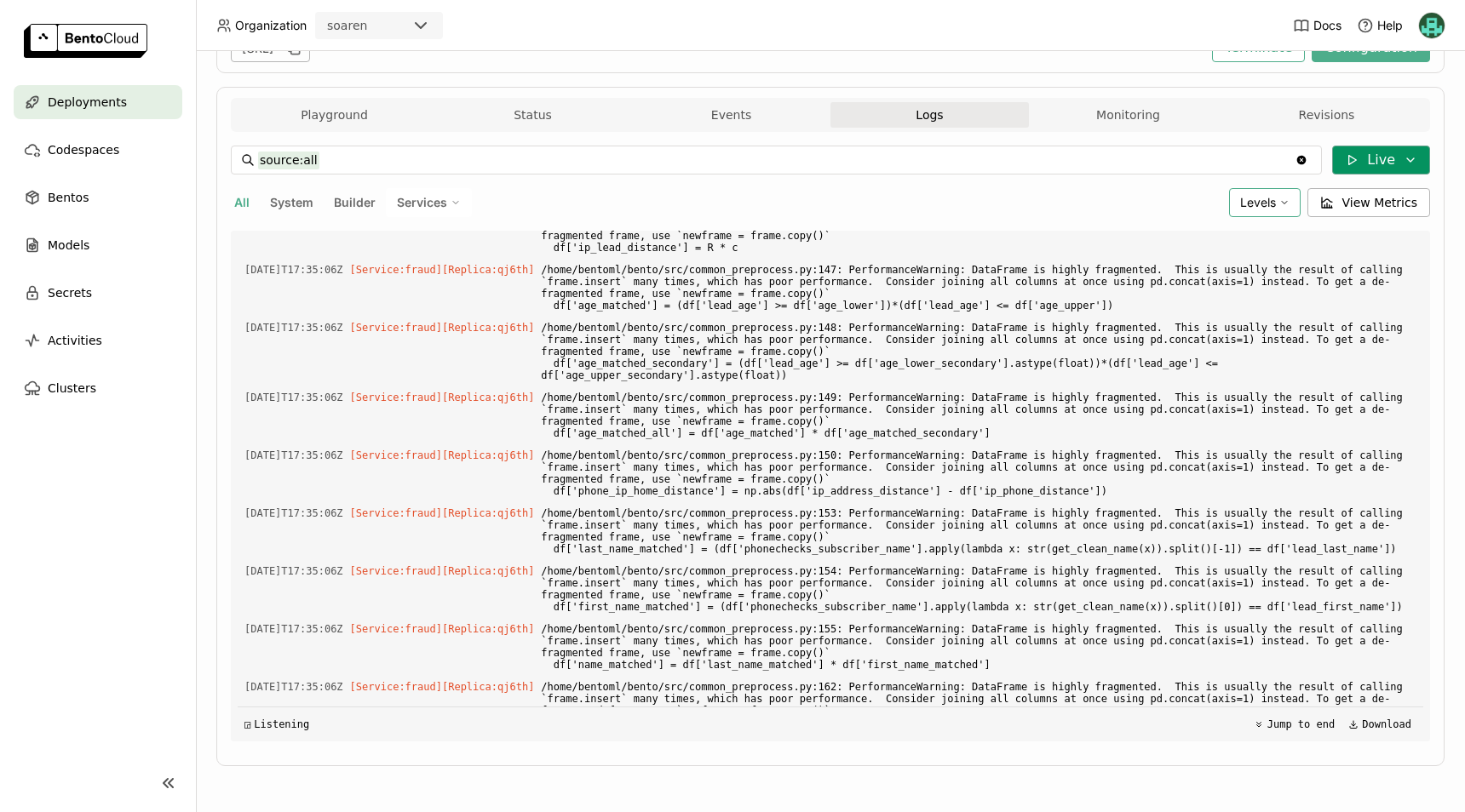
click at [1389, 156] on button "Live" at bounding box center [1381, 160] width 98 height 29
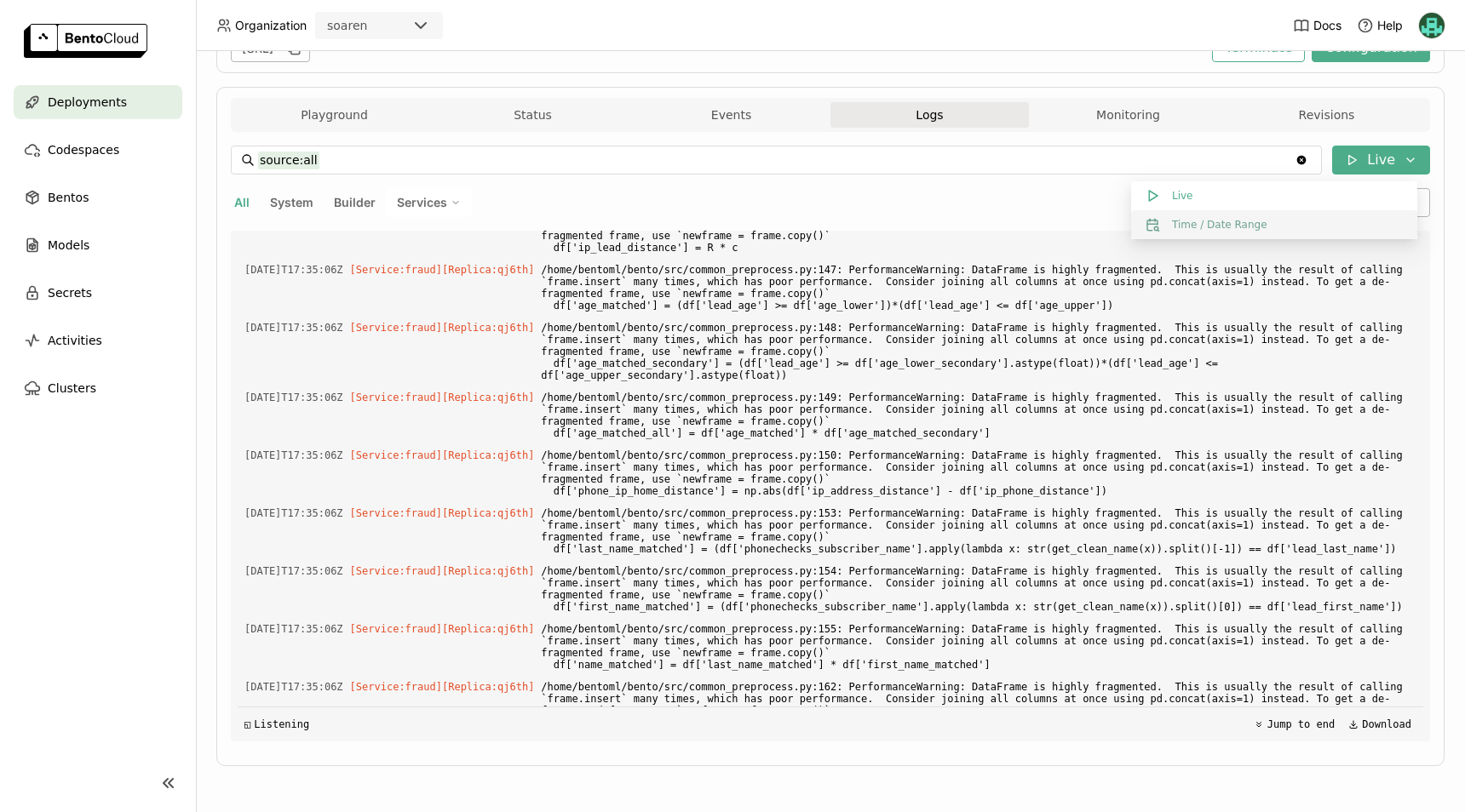
click at [1256, 216] on button "Time / Date Range" at bounding box center [1274, 224] width 286 height 29
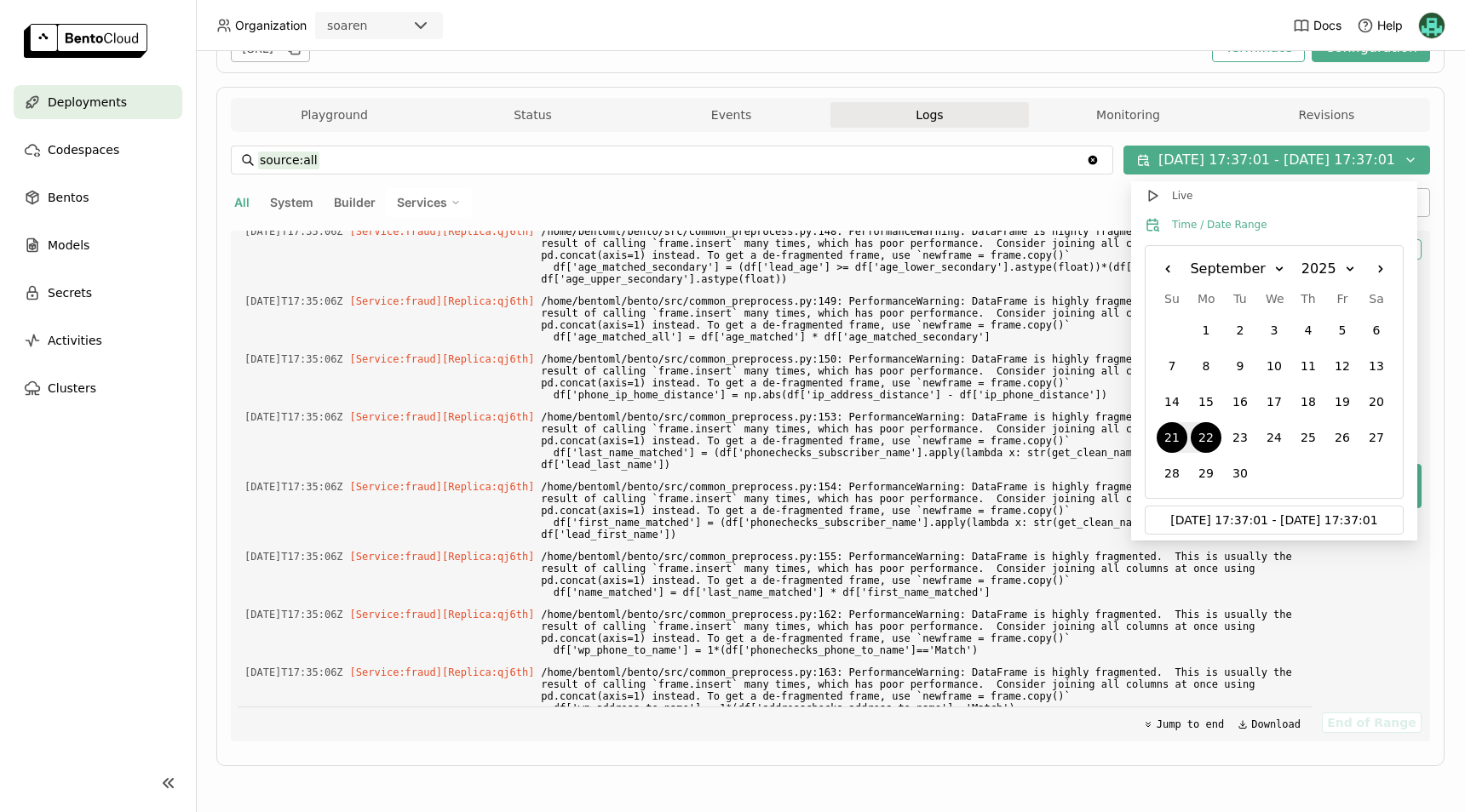
scroll to position [61464, 0]
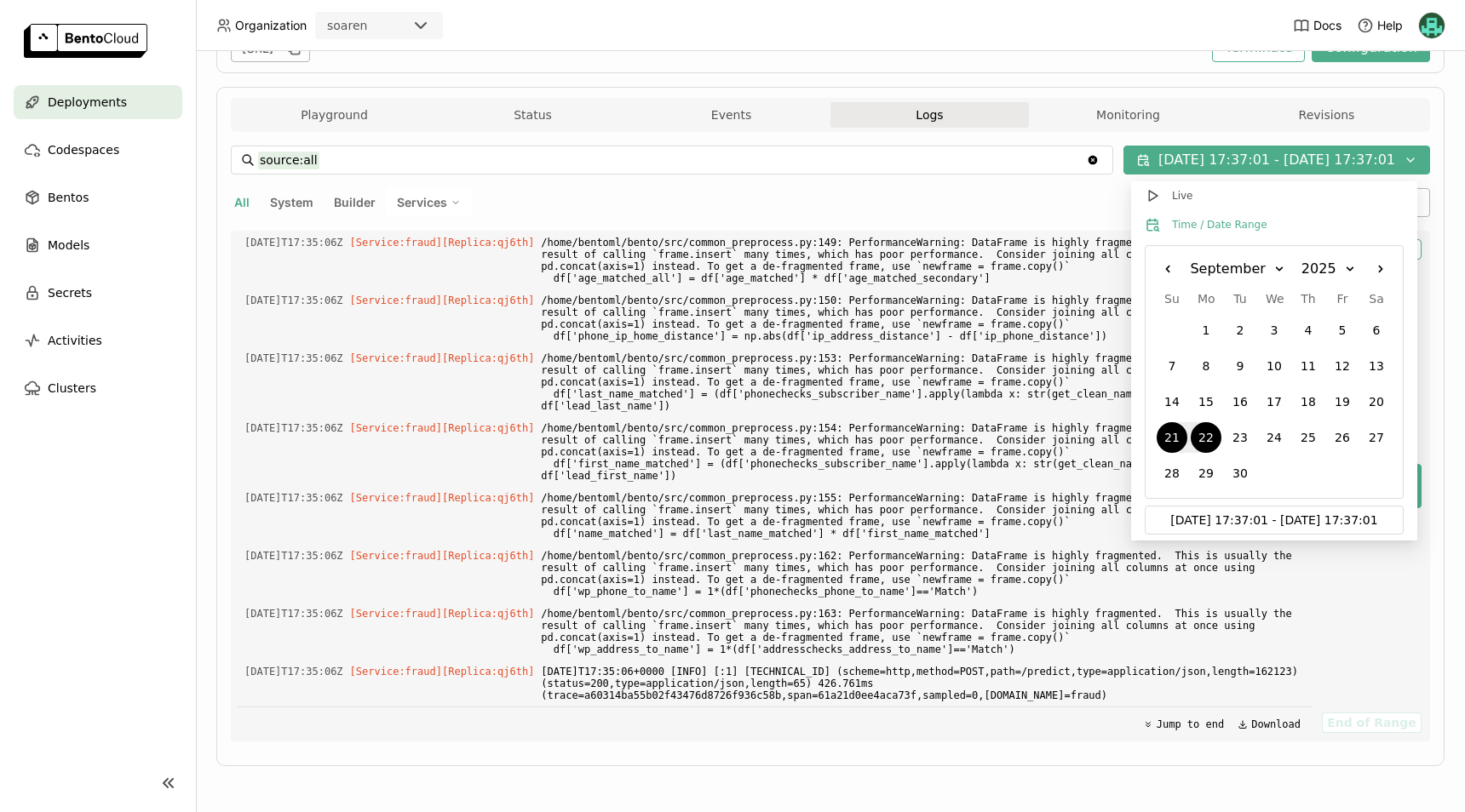
click at [1170, 438] on div "21" at bounding box center [1171, 437] width 31 height 31
click at [1225, 519] on input "[DATE] 17:37:01 - MM/DD/YYYY hh:mm:ss" at bounding box center [1274, 520] width 238 height 27
click at [1230, 518] on input "[DATE] 17:37:01 - MM/DD/YYYY hh:mm:ss" at bounding box center [1274, 520] width 238 height 27
click at [1230, 517] on input "[DATE] 17:37:01 - MM/DD/YYYY hh:mm:ss" at bounding box center [1274, 520] width 238 height 27
click at [1346, 520] on input "[DATE] 19:56:01 - [DATE] 17:37:01" at bounding box center [1274, 520] width 238 height 27
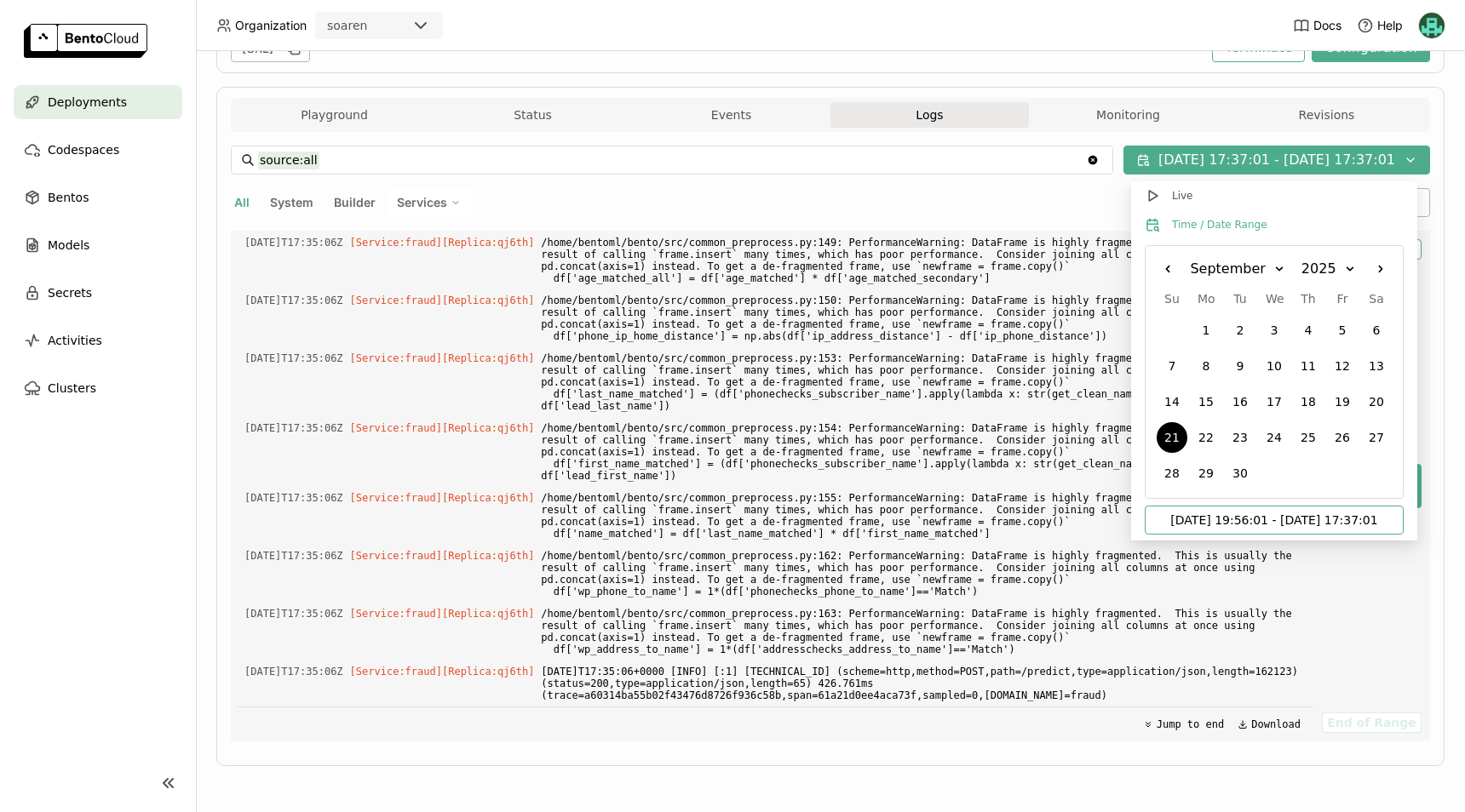
click at [1351, 520] on input "[DATE] 19:56:01 - [DATE] 17:37:01" at bounding box center [1274, 520] width 238 height 27
click at [1353, 519] on input "[DATE] 19:56:01 - [DATE] 17:37:01" at bounding box center [1274, 520] width 238 height 27
click at [1357, 517] on input "[DATE] 19:56:01 - [DATE] 17:37:01" at bounding box center [1274, 520] width 238 height 27
click at [1357, 516] on input "[DATE] 19:56:01 - [DATE] 17:37:01" at bounding box center [1274, 520] width 238 height 27
type input "[DATE] 19:56:01 - [DATE] 19:57:01"
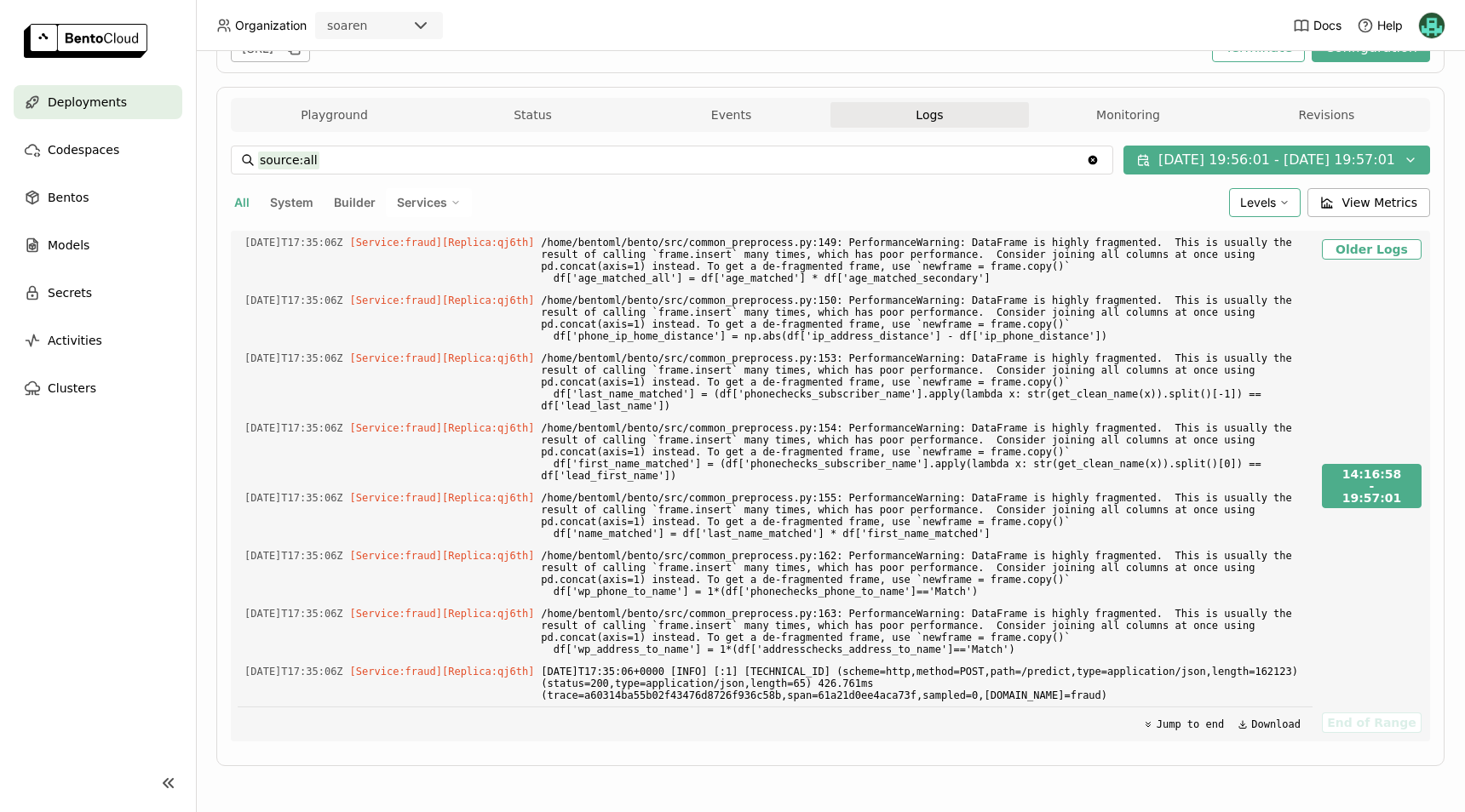
click at [1424, 154] on div "Playground Status Events Logs Monitoring Revisions Endpoint /predict open Form …" at bounding box center [830, 426] width 1228 height 679
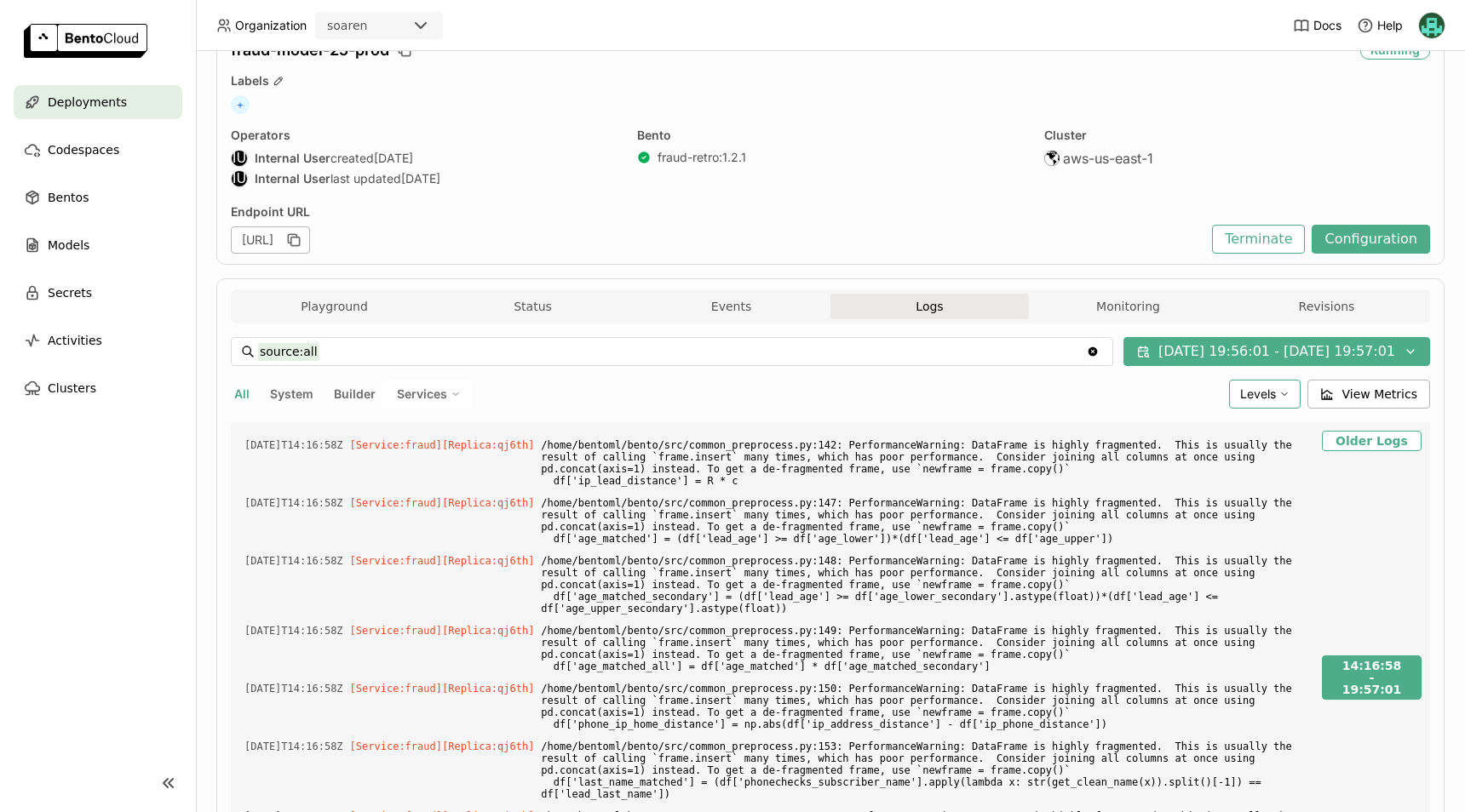
scroll to position [0, 0]
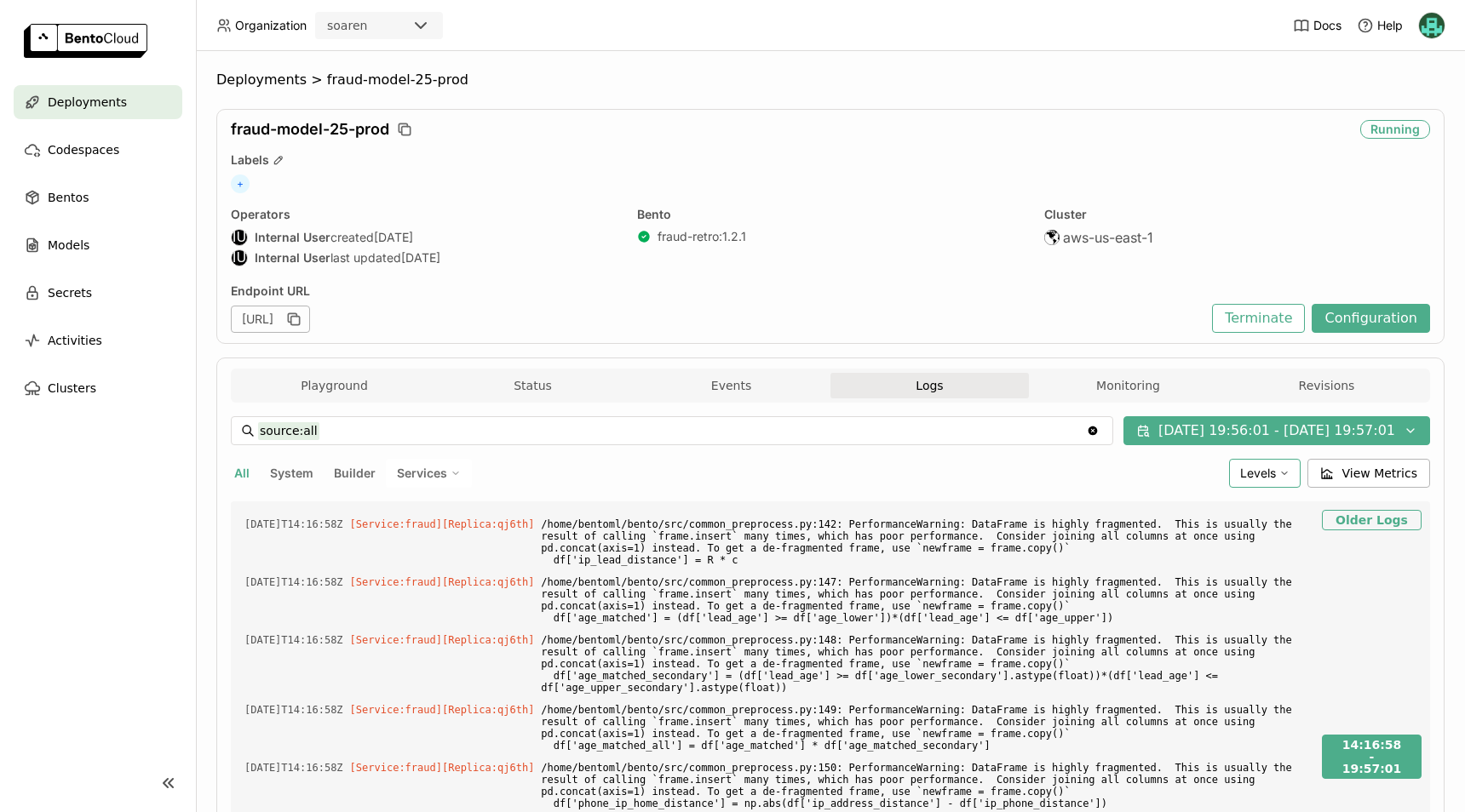
click at [1325, 528] on button "Older Logs" at bounding box center [1372, 520] width 100 height 21
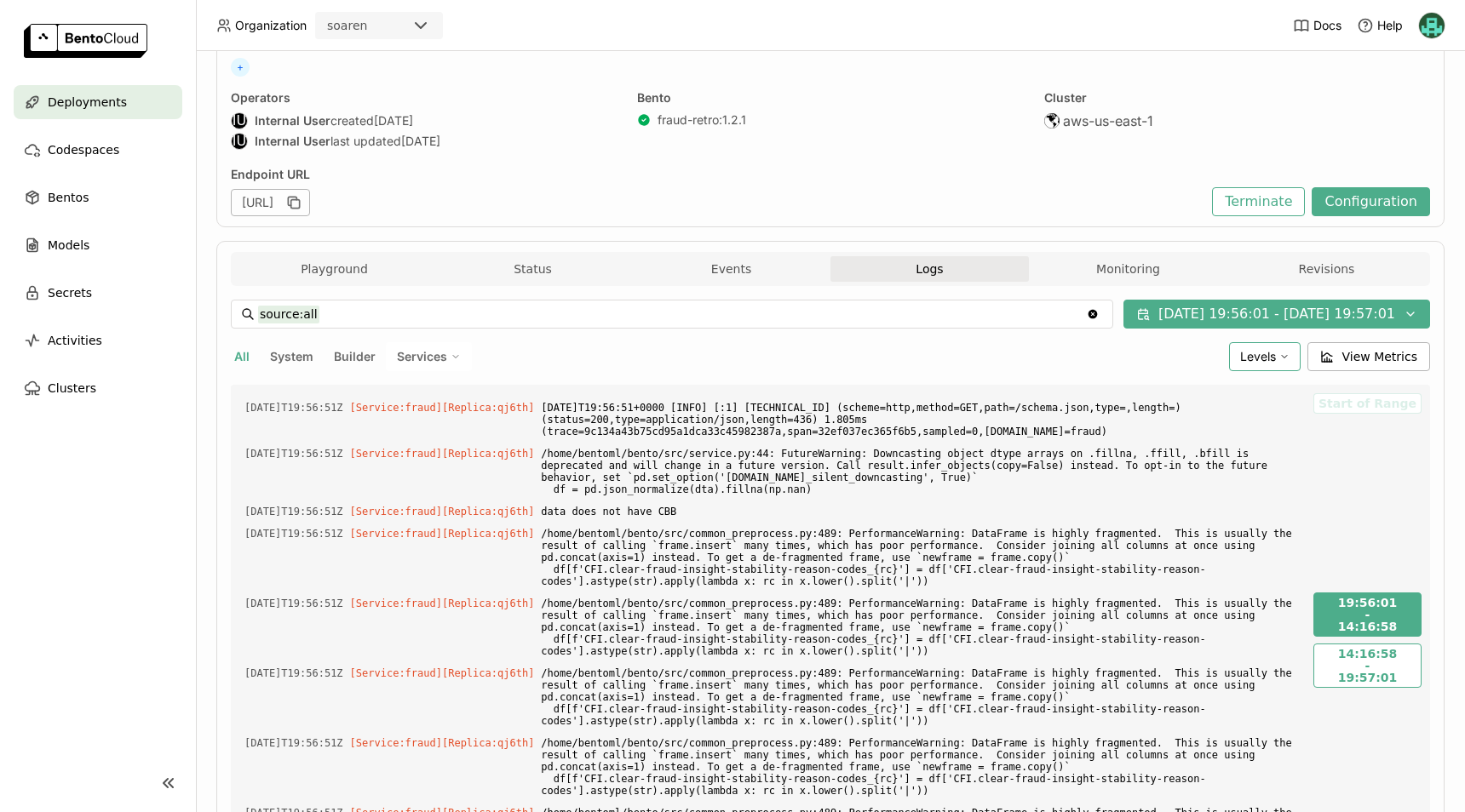
scroll to position [101, 0]
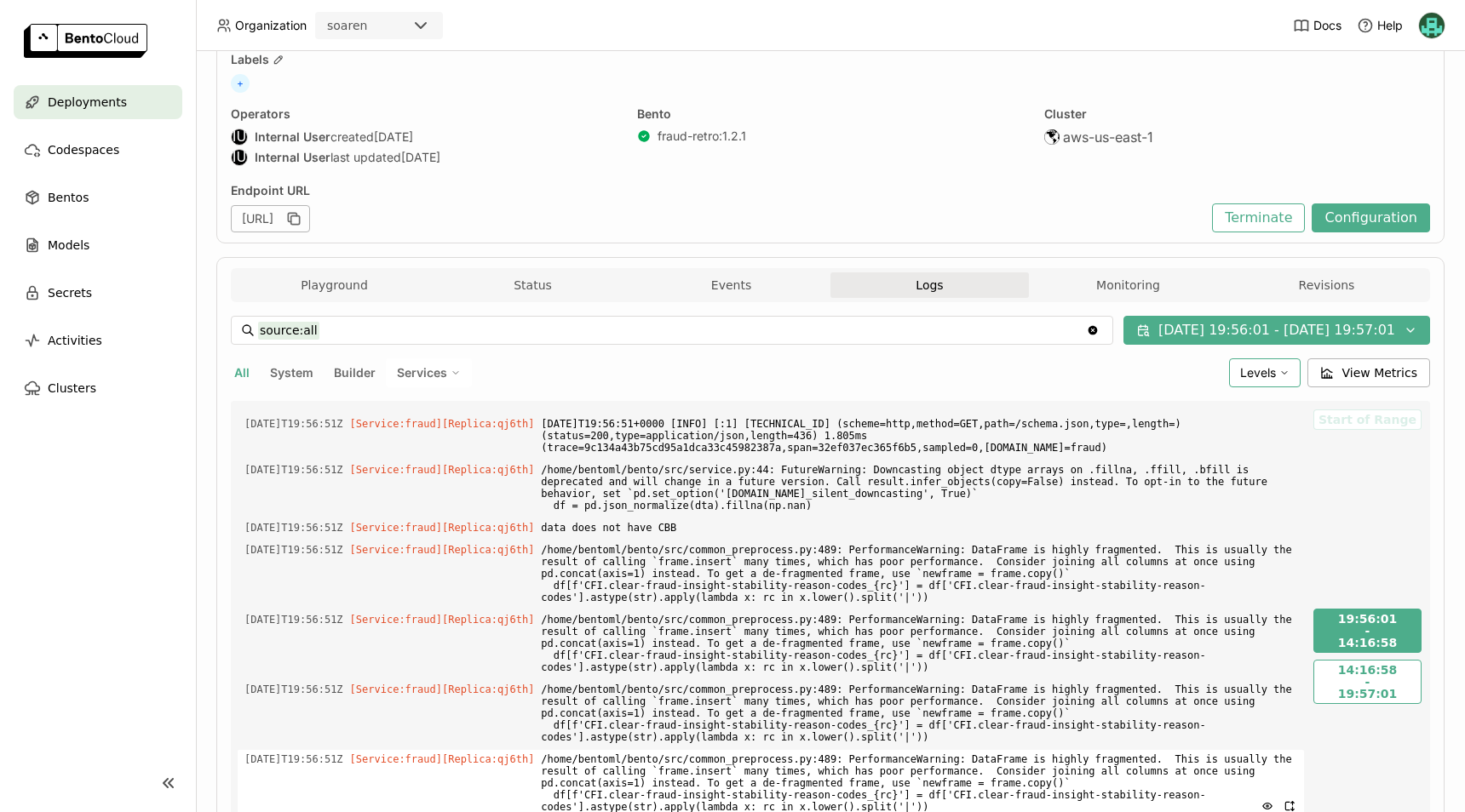
click at [1127, 782] on span "/home/bentoml/bento/src/common_preprocess.py:489: PerformanceWarning: DataFrame…" at bounding box center [919, 783] width 756 height 66
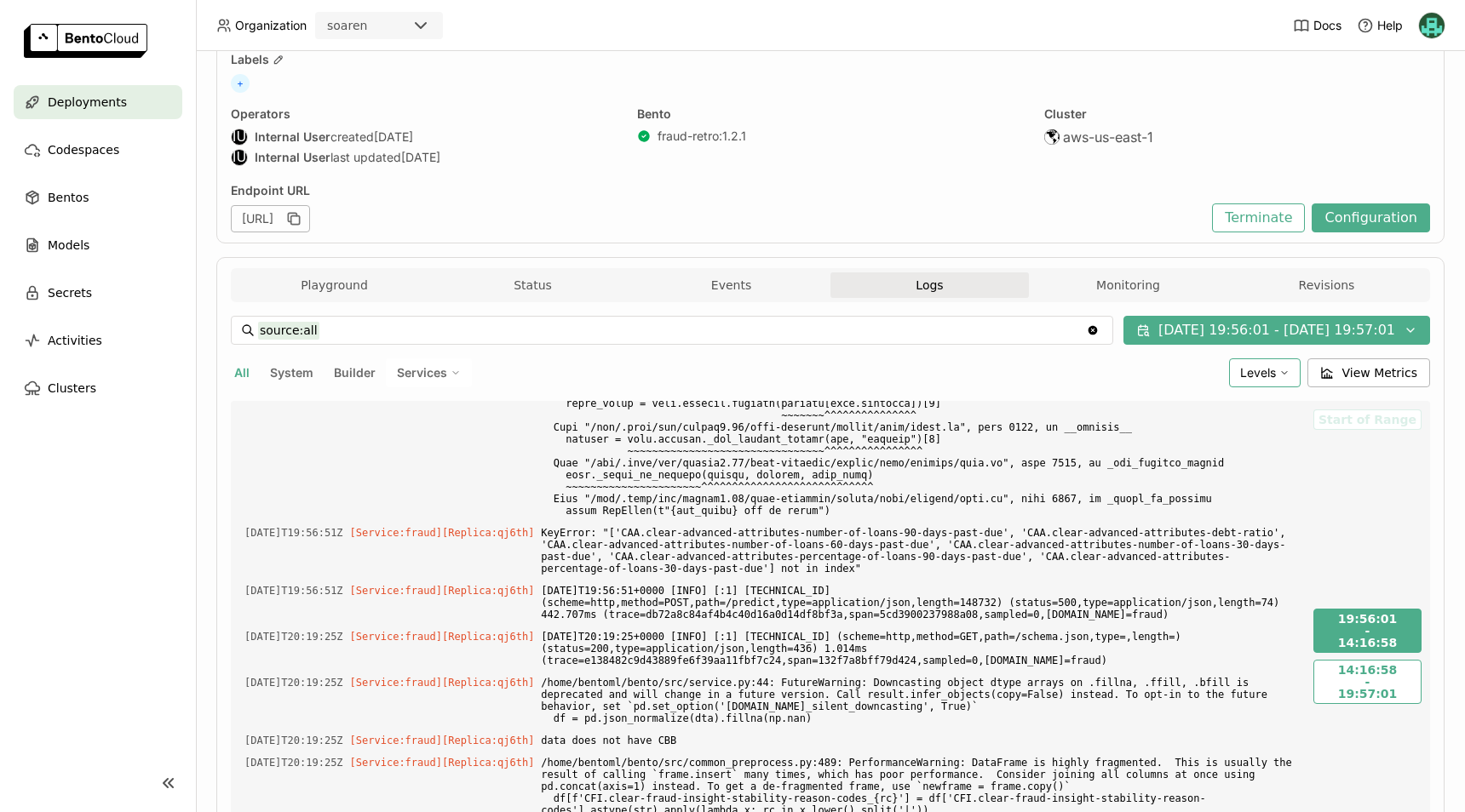
scroll to position [2044, 0]
